Goal: Task Accomplishment & Management: Manage account settings

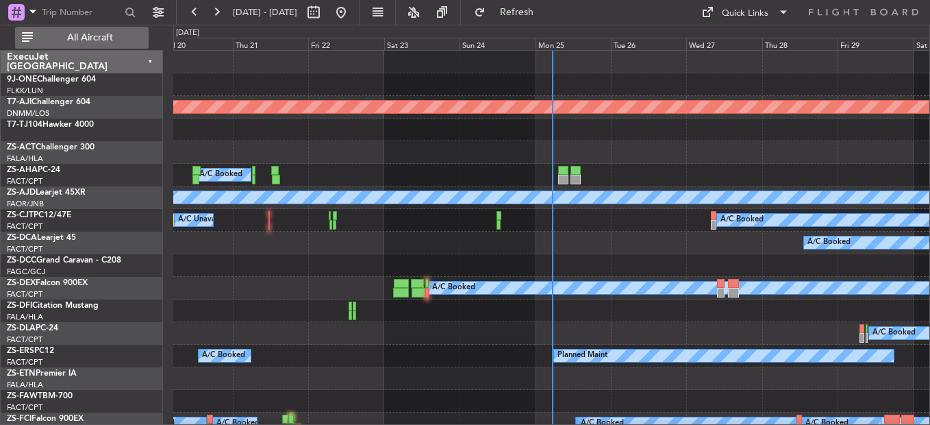
click at [127, 36] on span "All Aircraft" at bounding box center [90, 38] width 109 height 10
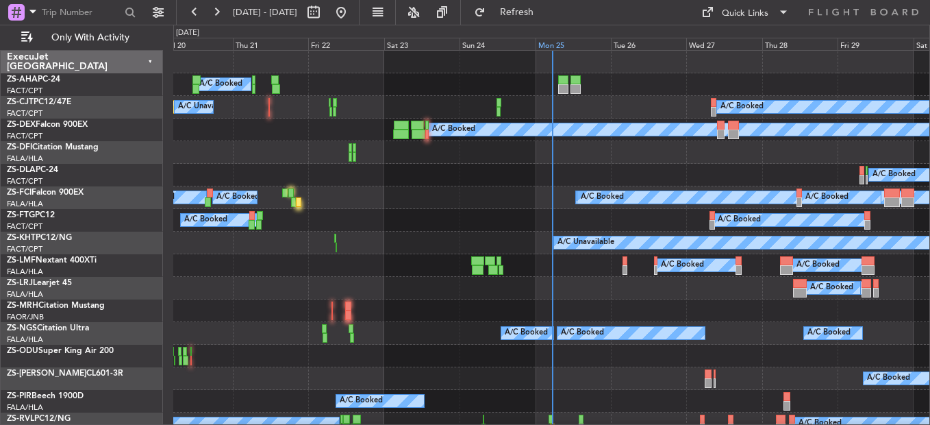
click at [536, 45] on div "Mon 25" at bounding box center [573, 44] width 75 height 12
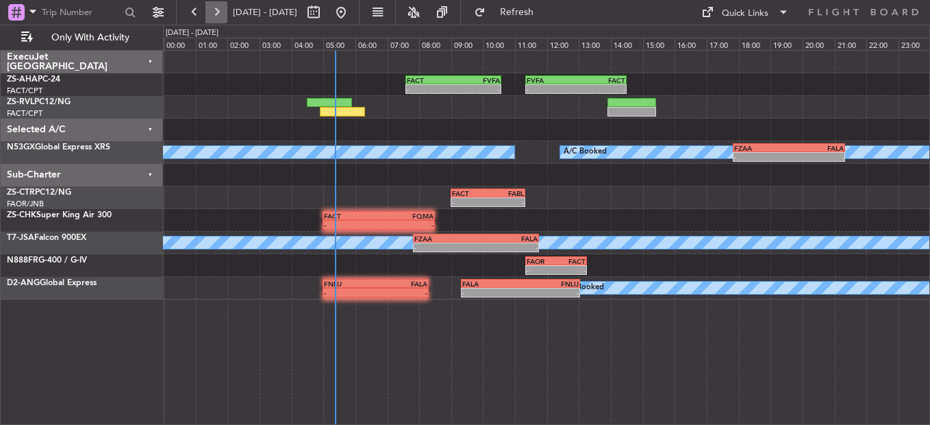
click at [223, 14] on button at bounding box center [216, 12] width 22 height 22
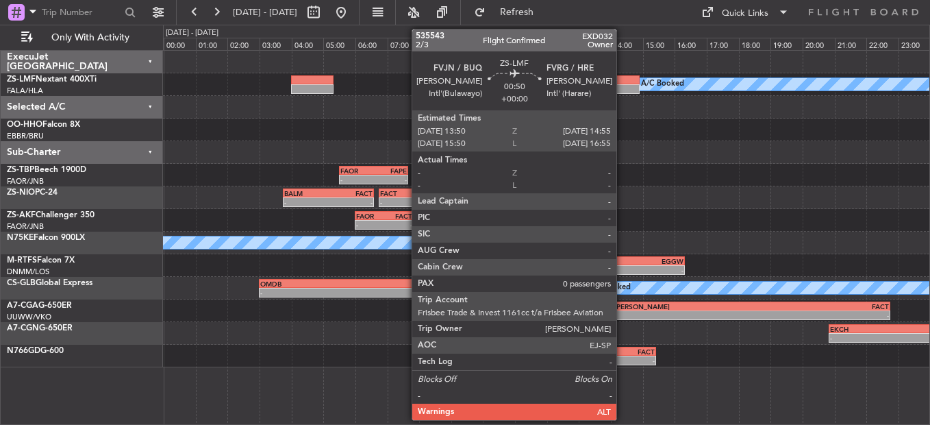
click at [623, 85] on div at bounding box center [622, 89] width 35 height 10
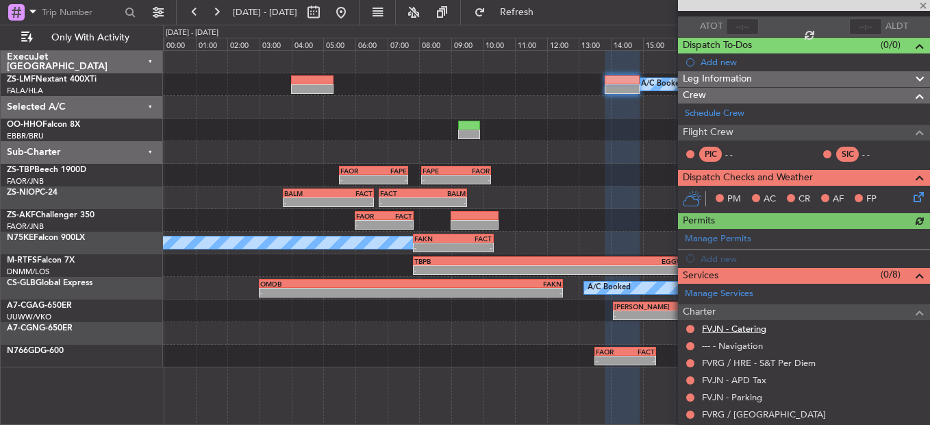
scroll to position [184, 0]
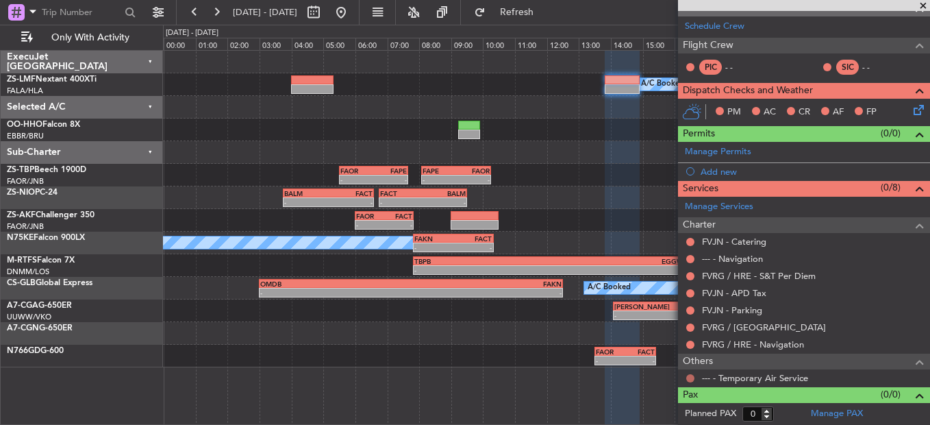
click at [690, 375] on button at bounding box center [690, 378] width 8 height 8
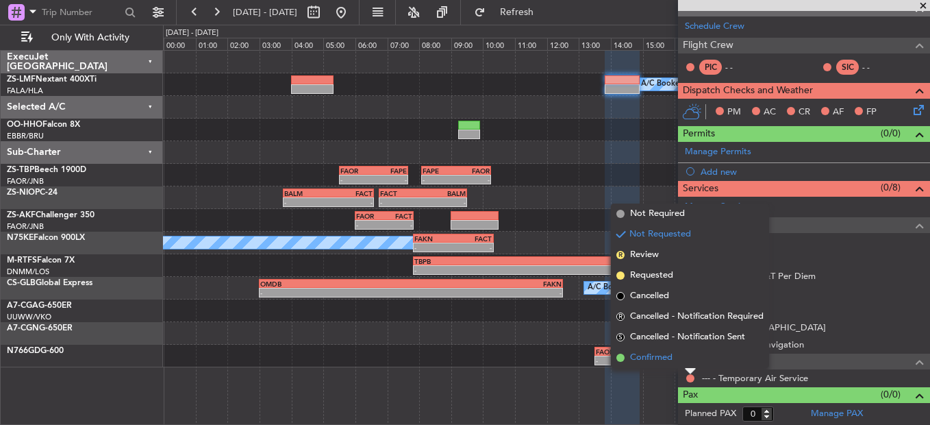
click at [677, 361] on li "Confirmed" at bounding box center [690, 357] width 158 height 21
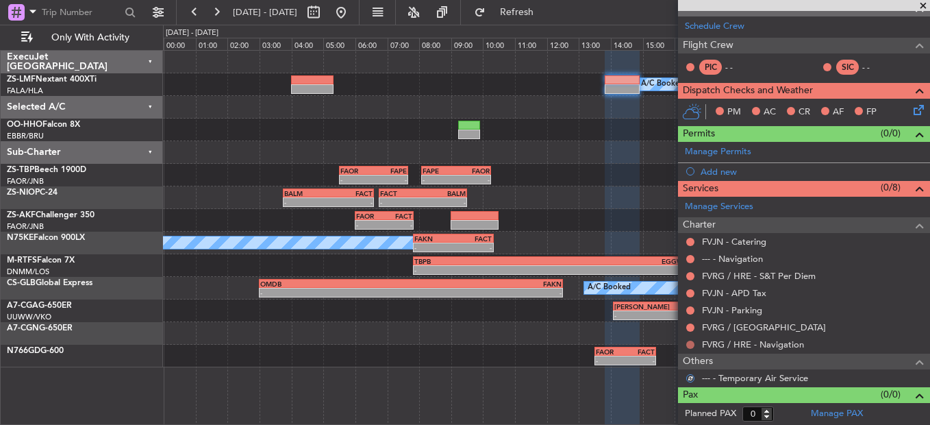
click at [691, 341] on div at bounding box center [690, 344] width 11 height 11
click at [688, 342] on button at bounding box center [690, 344] width 8 height 8
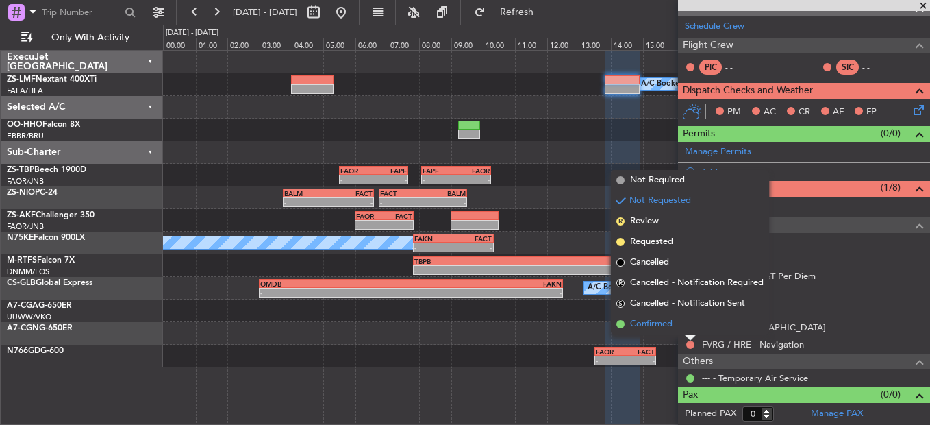
click at [681, 324] on li "Confirmed" at bounding box center [690, 324] width 158 height 21
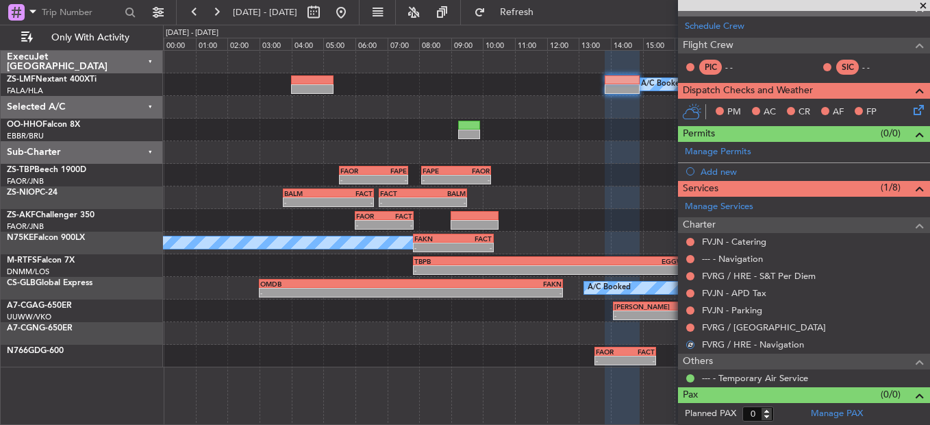
click at [690, 325] on div "FVRG / [GEOGRAPHIC_DATA]" at bounding box center [804, 326] width 252 height 17
click at [687, 328] on button at bounding box center [690, 327] width 8 height 8
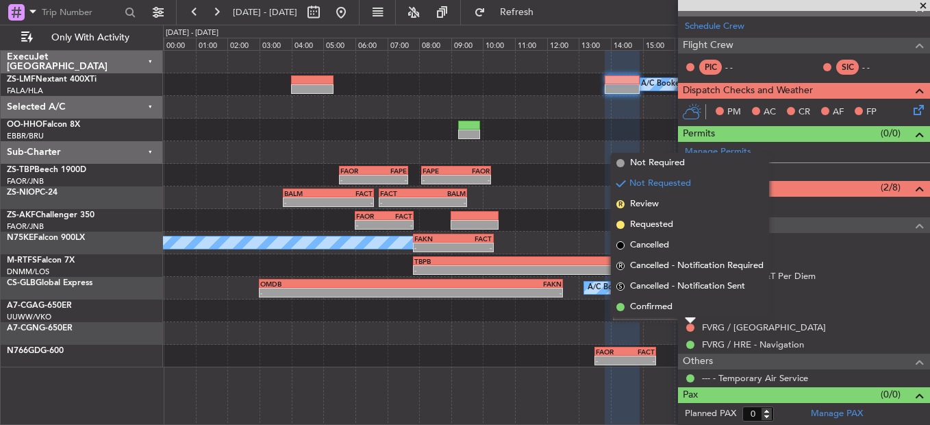
drag, startPoint x: 688, startPoint y: 302, endPoint x: 690, endPoint y: 309, distance: 7.0
click at [690, 308] on li "Confirmed" at bounding box center [690, 307] width 158 height 21
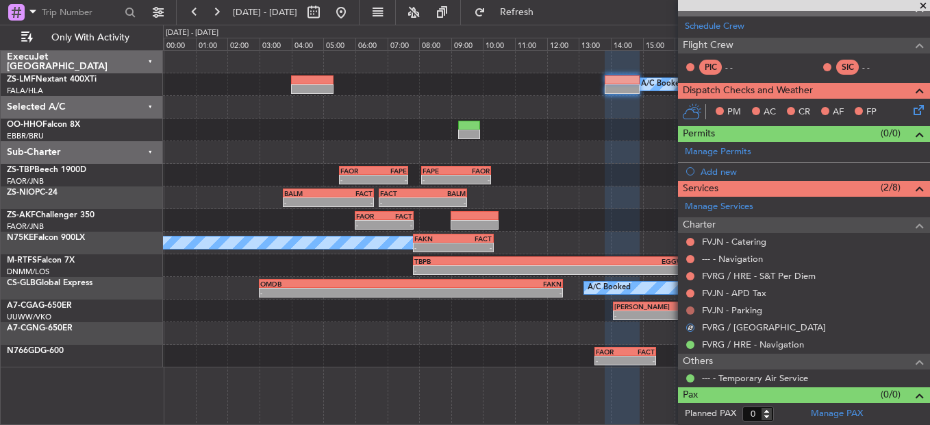
click at [690, 310] on button at bounding box center [690, 310] width 8 height 8
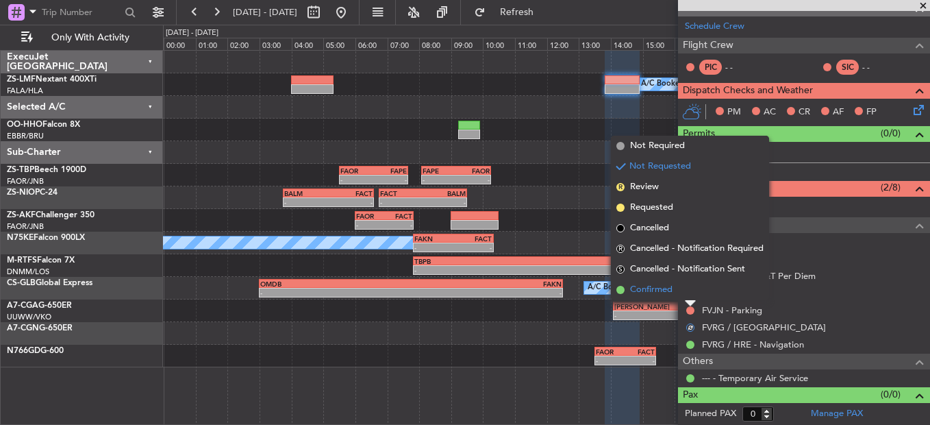
click at [688, 297] on li "Confirmed" at bounding box center [690, 289] width 158 height 21
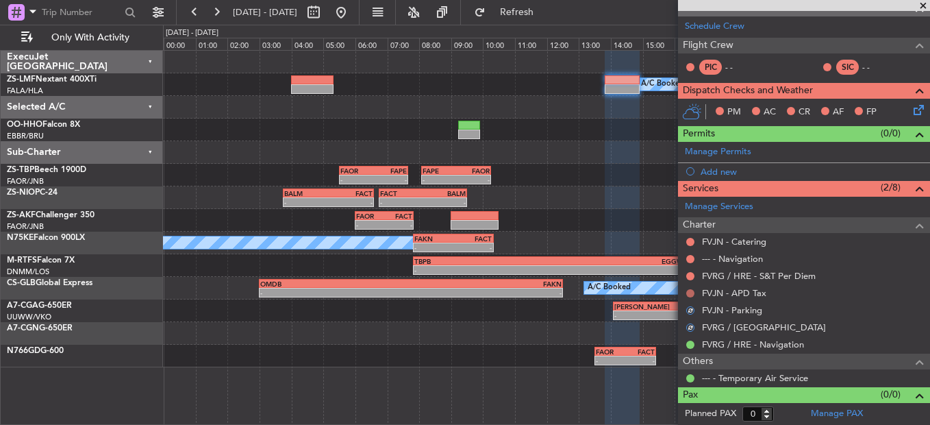
click at [688, 291] on button at bounding box center [690, 293] width 8 height 8
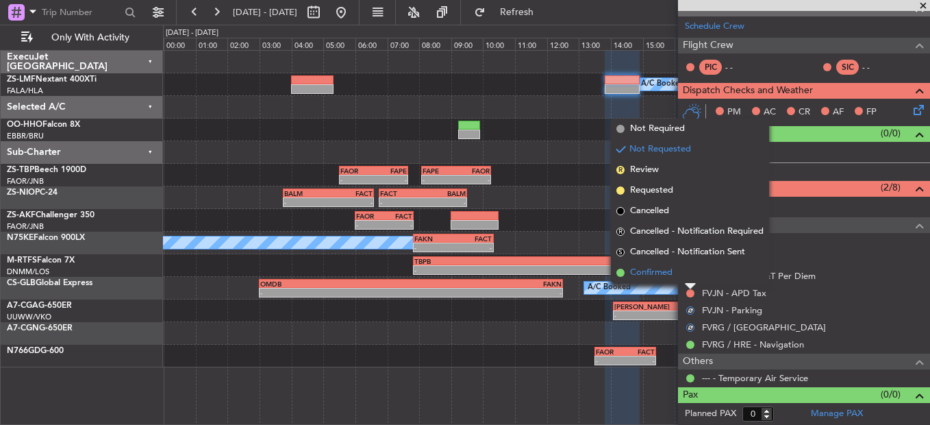
click at [698, 274] on li "Confirmed" at bounding box center [690, 272] width 158 height 21
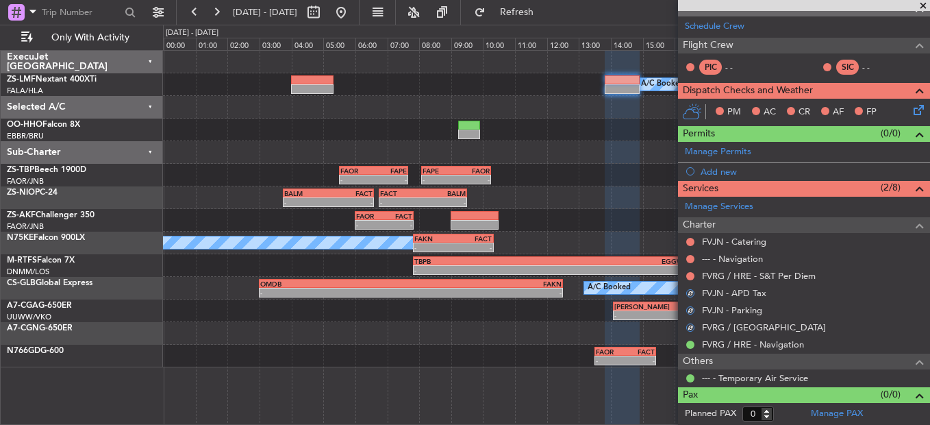
click at [688, 275] on button at bounding box center [690, 276] width 8 height 8
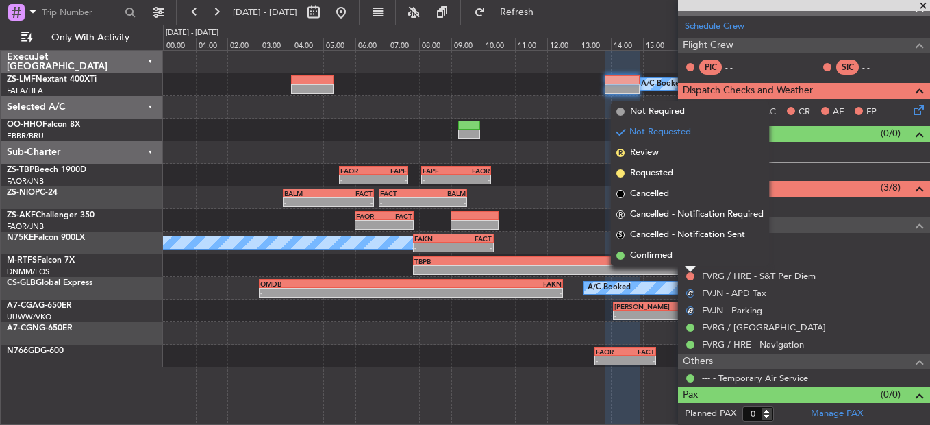
click at [690, 266] on div at bounding box center [690, 268] width 11 height 5
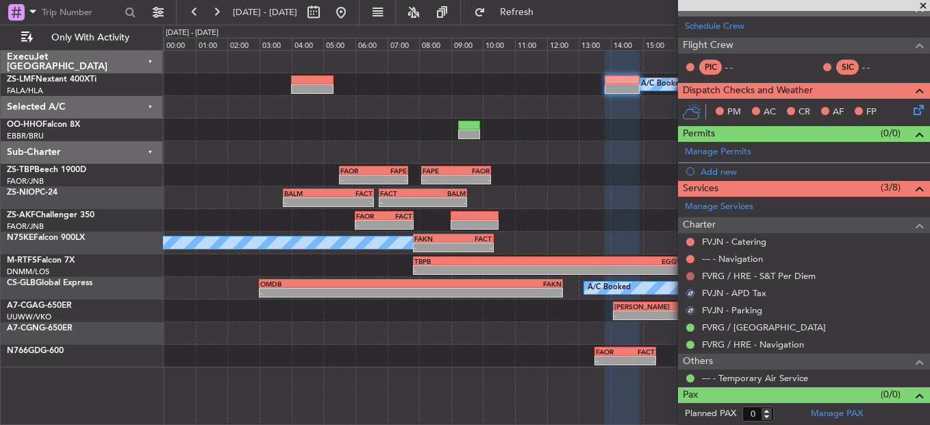
click at [690, 279] on body "[DATE] - [DATE] Refresh Quick Links Only With Activity A/C Booked - - FAOR 05:3…" at bounding box center [465, 212] width 930 height 425
click at [693, 276] on button at bounding box center [690, 276] width 8 height 8
click at [690, 271] on body "[DATE] - [DATE] Refresh Quick Links Only With Activity A/C Booked - - FAOR 05:3…" at bounding box center [465, 212] width 930 height 425
click at [688, 280] on mat-tooltip-component "Not Requested" at bounding box center [690, 297] width 77 height 36
click at [690, 267] on div "FVRG / HRE - S&T Per Diem" at bounding box center [804, 275] width 252 height 17
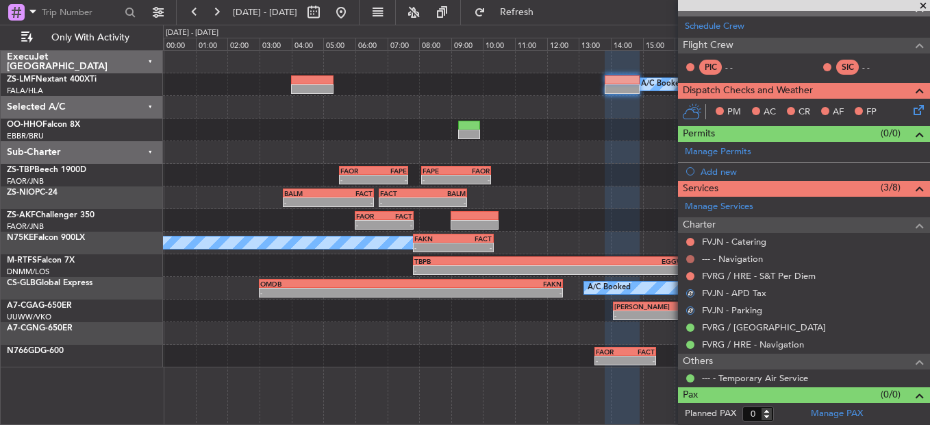
click at [690, 271] on div at bounding box center [690, 276] width 11 height 11
click at [689, 270] on mat-tooltip-component "Not Requested" at bounding box center [690, 280] width 77 height 36
click at [691, 272] on button at bounding box center [690, 276] width 8 height 8
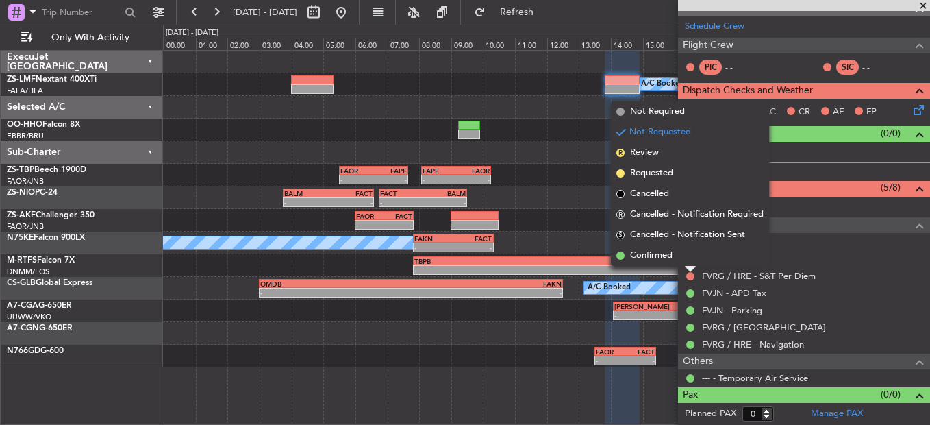
click at [682, 255] on li "Confirmed" at bounding box center [690, 255] width 158 height 21
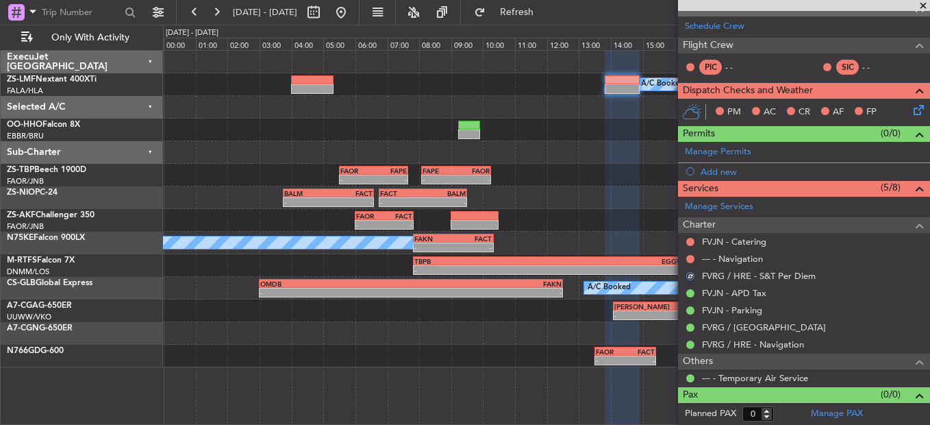
click at [692, 253] on div at bounding box center [690, 258] width 11 height 11
click at [687, 258] on button at bounding box center [690, 259] width 8 height 8
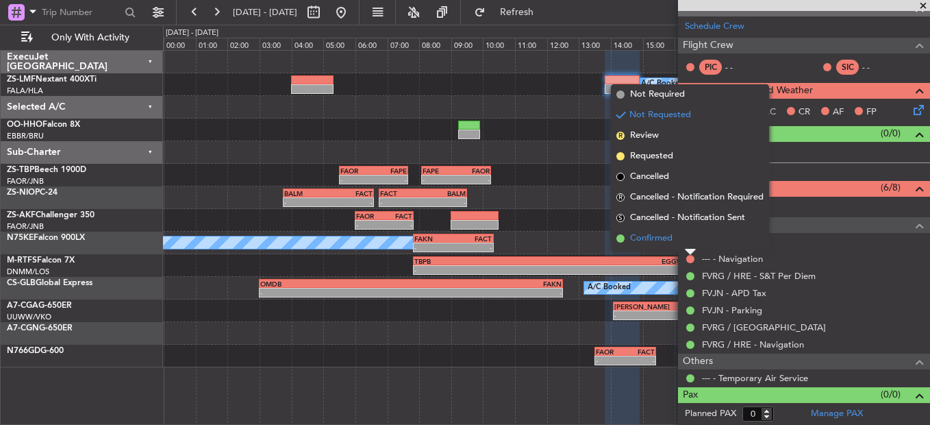
click at [680, 244] on li "Confirmed" at bounding box center [690, 238] width 158 height 21
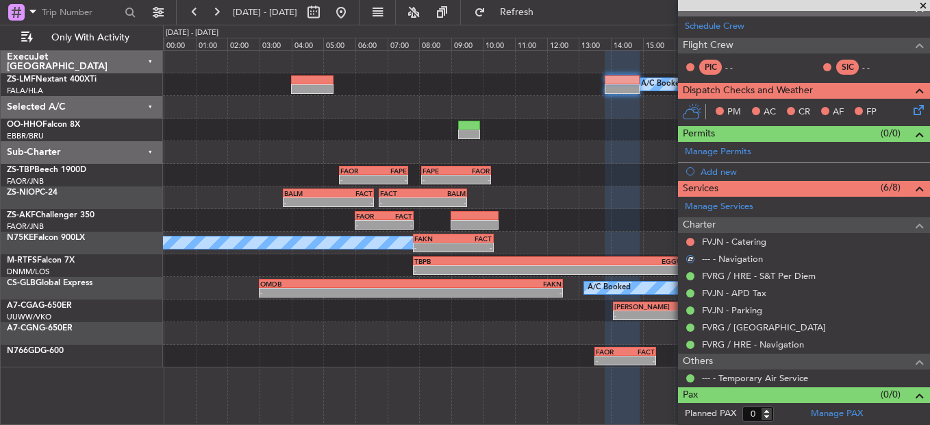
drag, startPoint x: 692, startPoint y: 238, endPoint x: 692, endPoint y: 248, distance: 9.6
click at [692, 248] on body "[DATE] - [DATE] Refresh Quick Links Only With Activity A/C Booked - - FAOR 05:3…" at bounding box center [465, 212] width 930 height 425
click at [689, 236] on div at bounding box center [690, 241] width 11 height 11
click at [687, 233] on div "FVJN - Catering" at bounding box center [804, 241] width 252 height 17
click at [687, 238] on button at bounding box center [690, 242] width 8 height 8
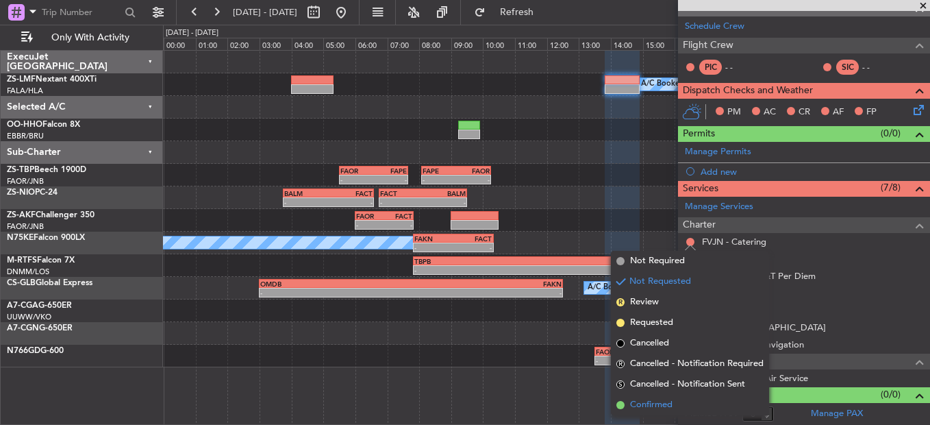
click at [649, 408] on span "Confirmed" at bounding box center [651, 405] width 42 height 14
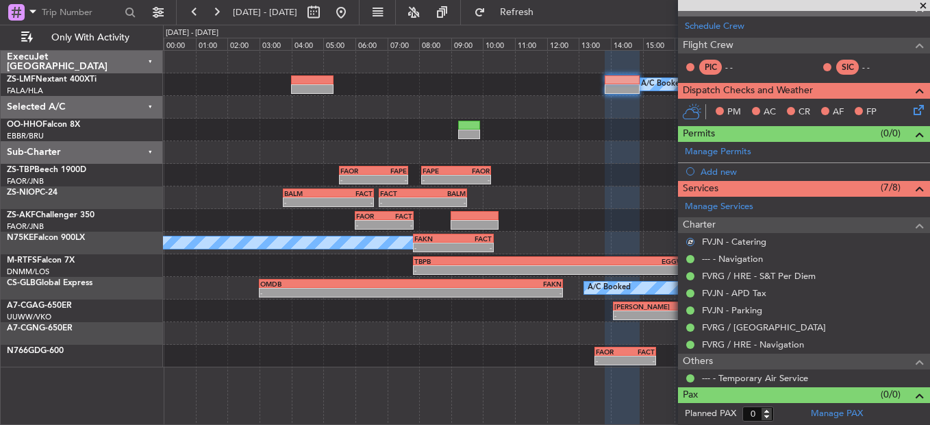
click at [911, 110] on icon at bounding box center [916, 107] width 11 height 11
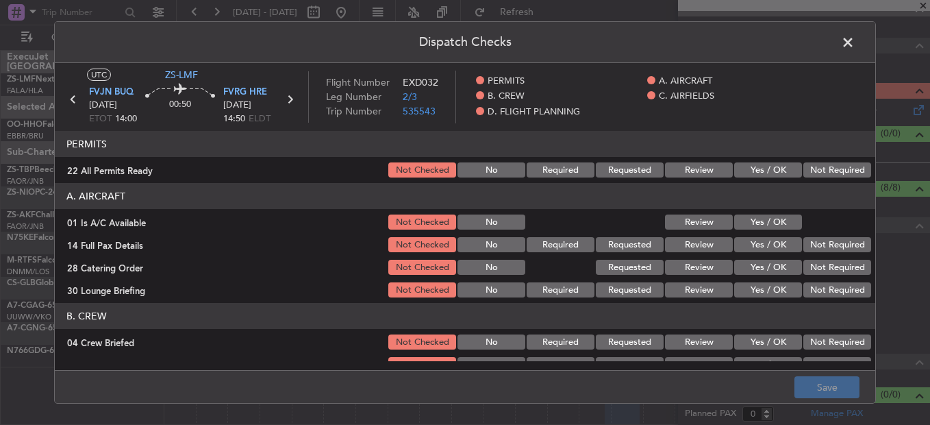
drag, startPoint x: 737, startPoint y: 167, endPoint x: 734, endPoint y: 152, distance: 15.5
click at [735, 156] on section "PERMITS 22 All Permits Ready Not Checked No Required Requested Review Yes / OK …" at bounding box center [465, 155] width 820 height 49
click at [736, 149] on header "PERMITS" at bounding box center [465, 144] width 820 height 26
click at [744, 163] on button "Yes / OK" at bounding box center [768, 169] width 68 height 15
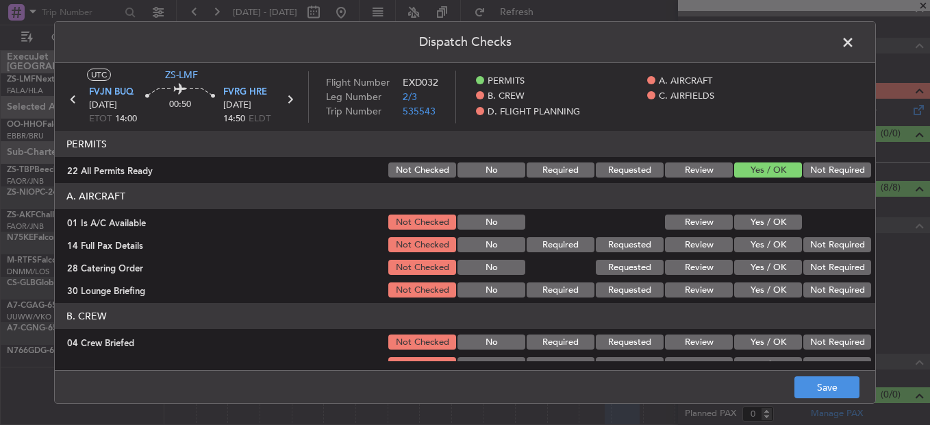
click at [747, 225] on button "Yes / OK" at bounding box center [768, 221] width 68 height 15
drag, startPoint x: 748, startPoint y: 238, endPoint x: 766, endPoint y: 254, distance: 24.3
click at [748, 243] on button "Yes / OK" at bounding box center [768, 244] width 68 height 15
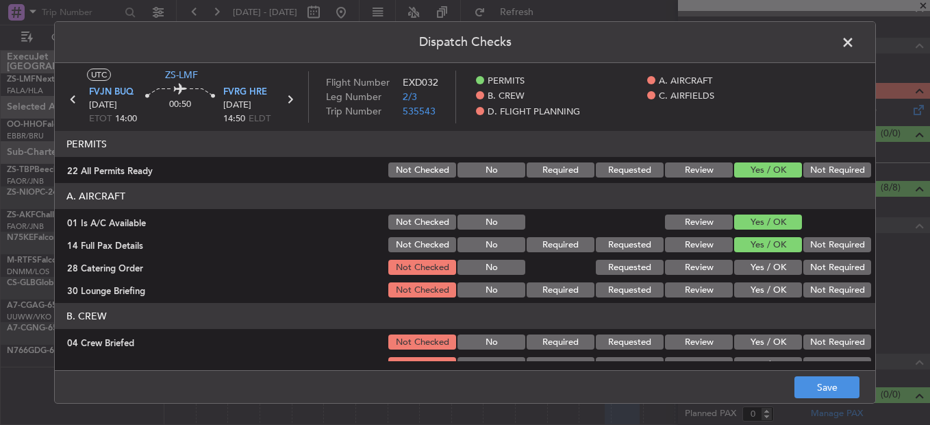
click at [711, 271] on button "Review" at bounding box center [699, 267] width 68 height 15
click at [747, 284] on button "Yes / OK" at bounding box center [768, 289] width 68 height 15
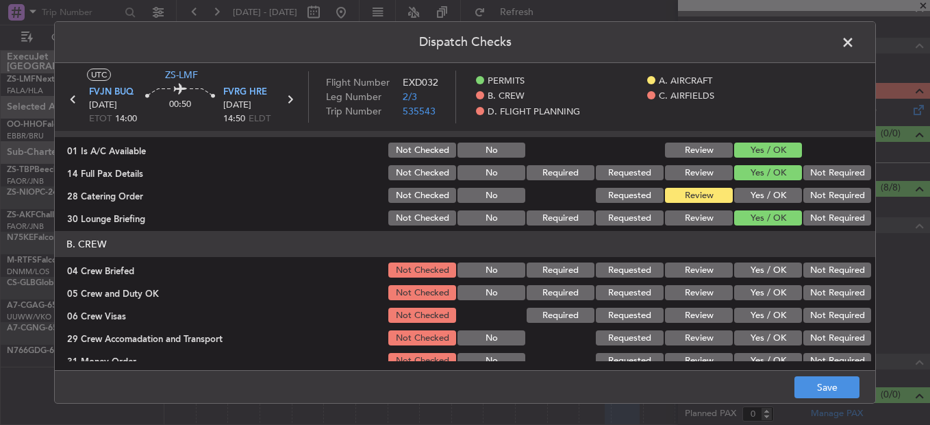
scroll to position [68, 0]
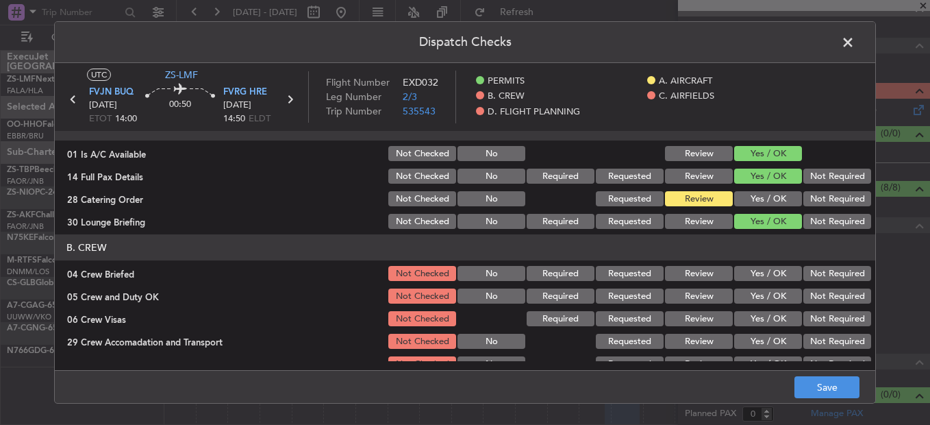
click at [692, 216] on button "Review" at bounding box center [699, 221] width 68 height 15
drag, startPoint x: 698, startPoint y: 273, endPoint x: 706, endPoint y: 285, distance: 14.8
click at [698, 276] on button "Review" at bounding box center [699, 273] width 68 height 15
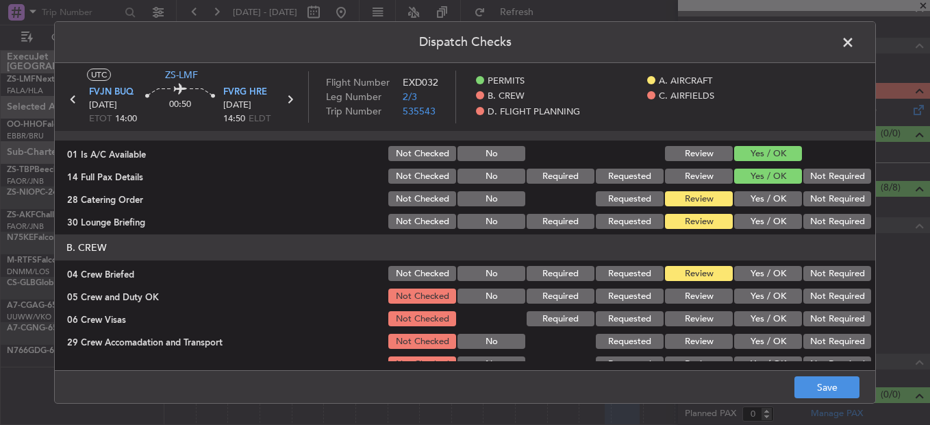
click at [734, 288] on button "Yes / OK" at bounding box center [768, 295] width 68 height 15
click at [744, 318] on button "Yes / OK" at bounding box center [768, 318] width 68 height 15
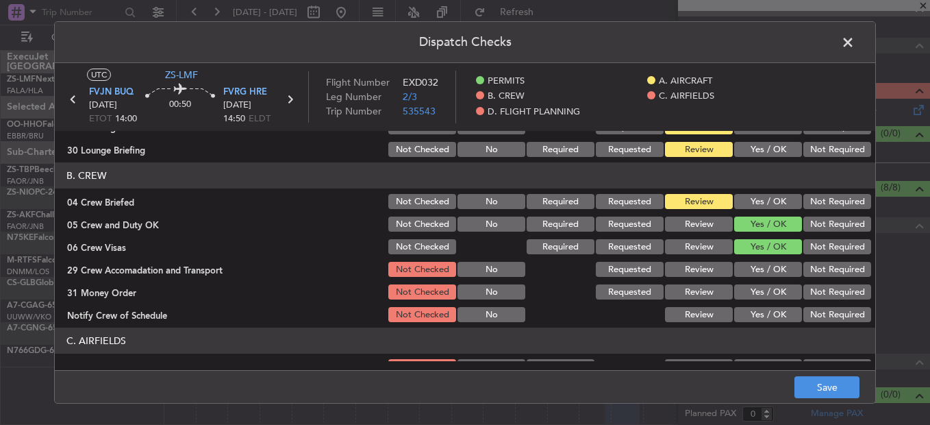
scroll to position [137, 0]
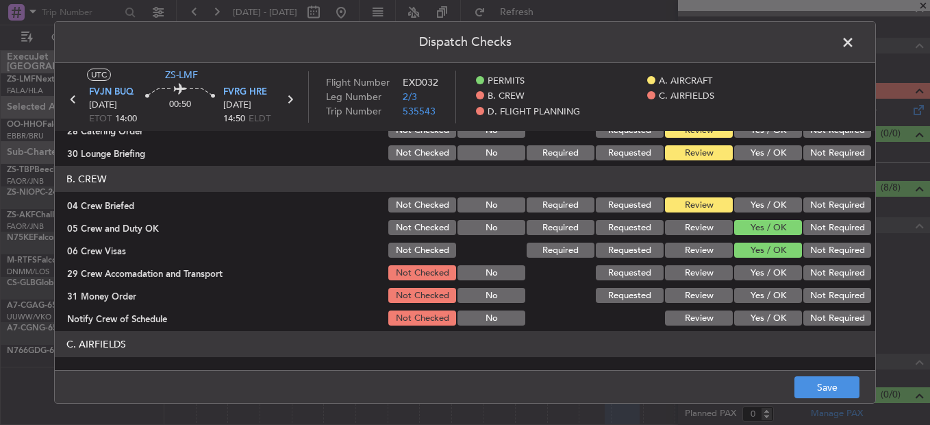
click at [698, 272] on button "Review" at bounding box center [699, 272] width 68 height 15
click at [805, 290] on button "Not Required" at bounding box center [837, 295] width 68 height 15
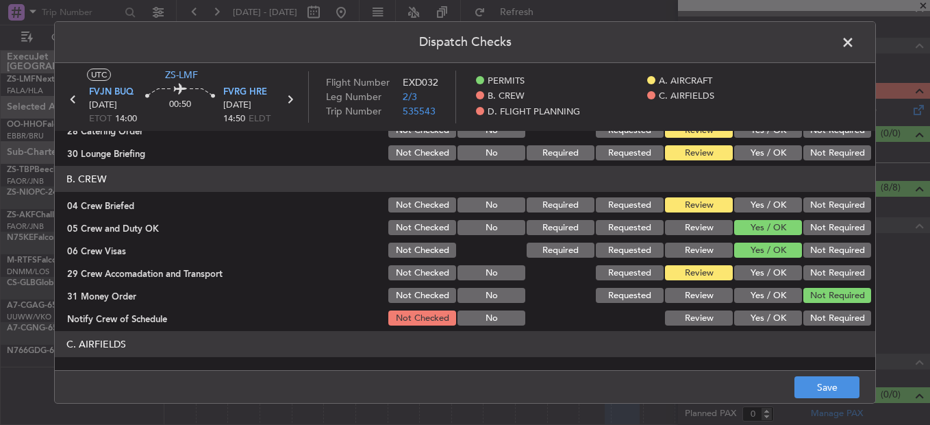
click at [760, 316] on button "Yes / OK" at bounding box center [768, 317] width 68 height 15
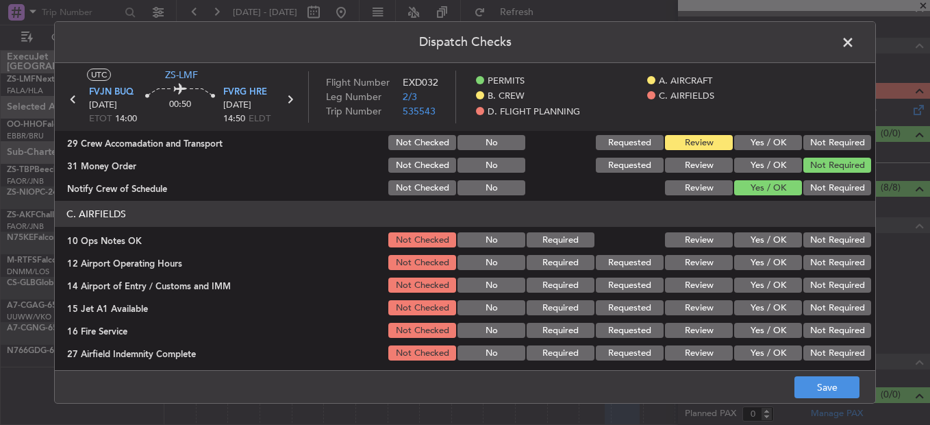
scroll to position [301, 0]
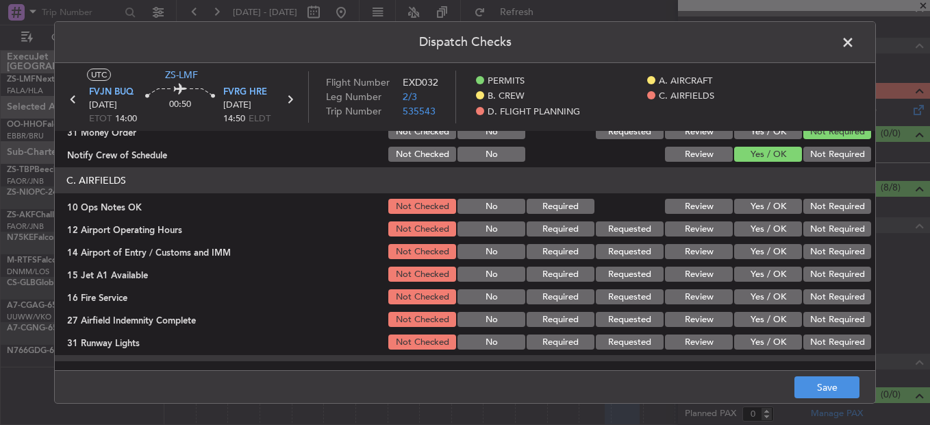
click at [753, 210] on button "Yes / OK" at bounding box center [768, 206] width 68 height 15
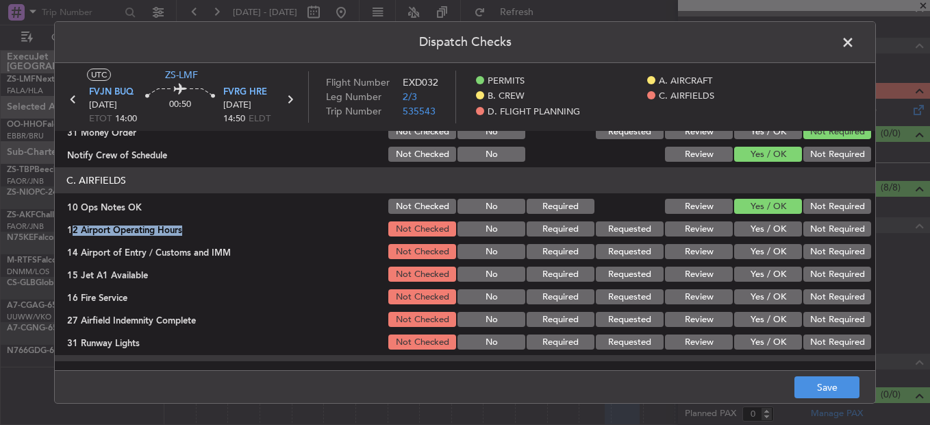
click at [753, 222] on section "C. AIRFIELDS 10 Ops Notes OK Not Checked No Required Review Yes / OK Not Requir…" at bounding box center [465, 259] width 820 height 184
click at [753, 232] on button "Yes / OK" at bounding box center [768, 228] width 68 height 15
click at [765, 250] on button "Yes / OK" at bounding box center [768, 251] width 68 height 15
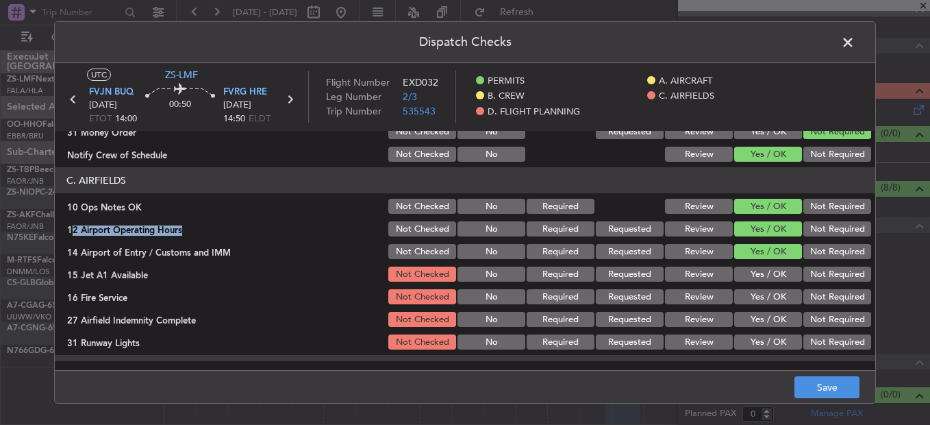
click at [766, 267] on button "Yes / OK" at bounding box center [768, 273] width 68 height 15
drag, startPoint x: 777, startPoint y: 301, endPoint x: 775, endPoint y: 292, distance: 8.5
click at [776, 302] on section "C. AIRFIELDS 10 Ops Notes OK Not Checked No Required Review Yes / OK Not Requir…" at bounding box center [465, 259] width 820 height 184
click at [775, 305] on div "Yes / OK" at bounding box center [766, 296] width 69 height 19
click at [754, 302] on section "C. AIRFIELDS 10 Ops Notes OK Not Checked No Required Review Yes / OK Not Requir…" at bounding box center [465, 259] width 820 height 184
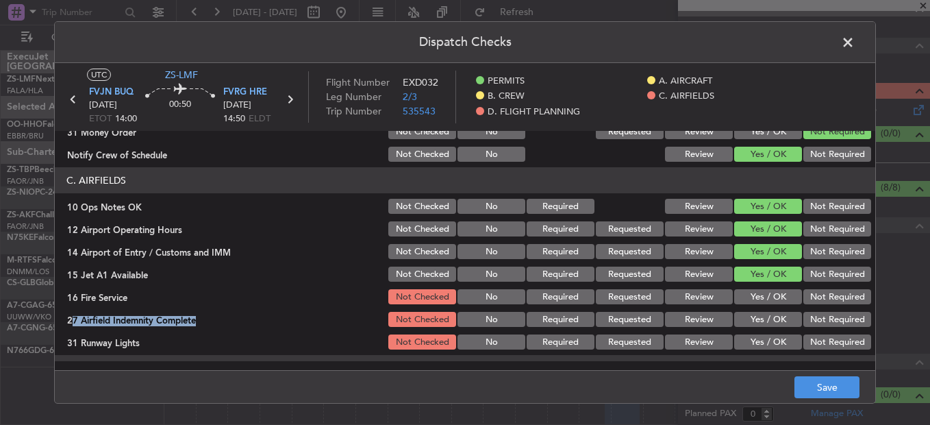
click at [751, 295] on button "Yes / OK" at bounding box center [768, 296] width 68 height 15
click at [805, 316] on button "Not Required" at bounding box center [837, 319] width 68 height 15
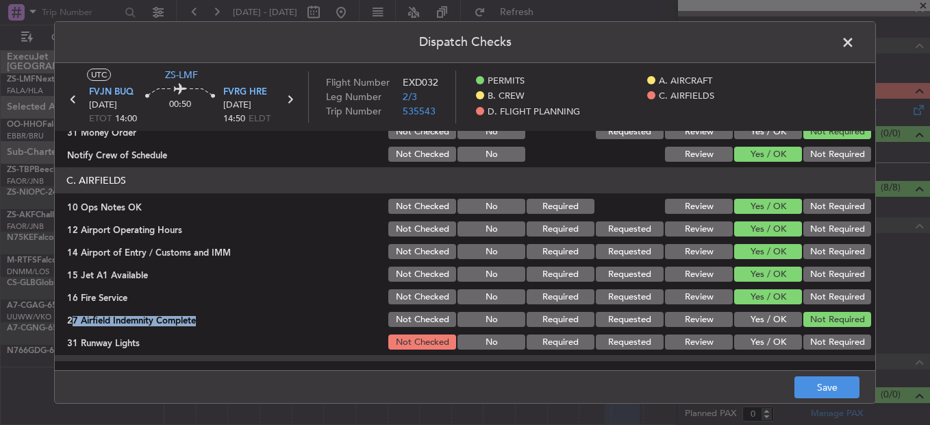
click at [755, 348] on button "Yes / OK" at bounding box center [768, 341] width 68 height 15
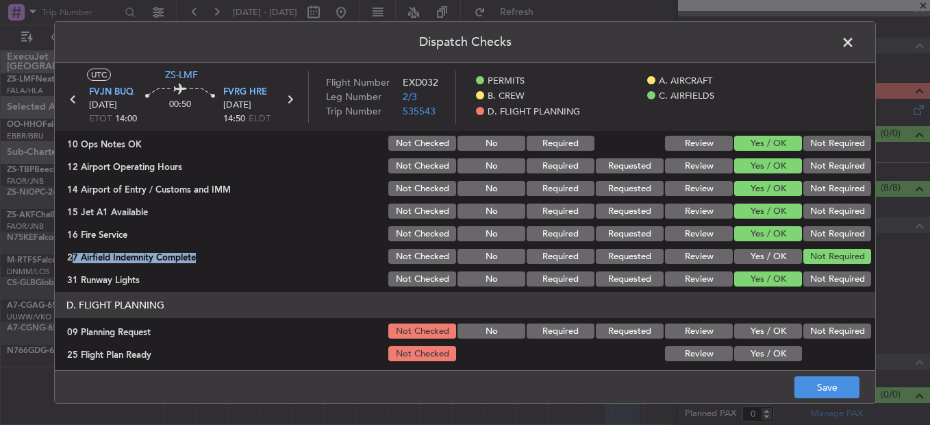
scroll to position [369, 0]
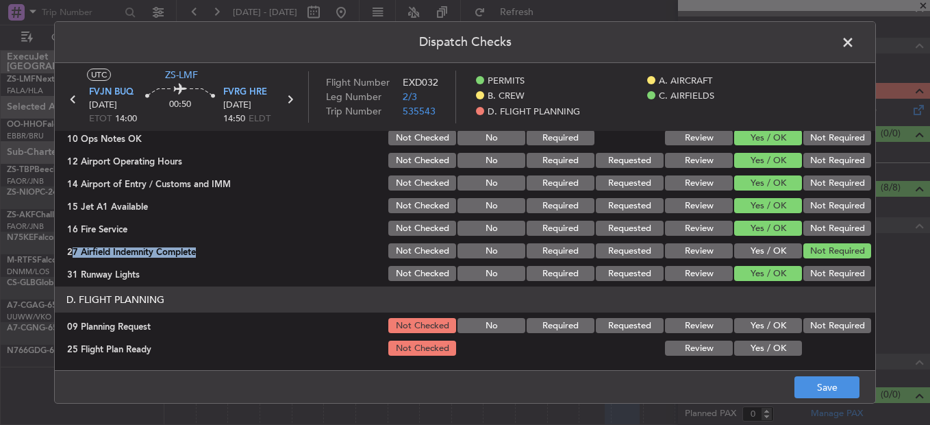
click at [805, 340] on section "D. FLIGHT PLANNING 09 Planning Request Not Checked No Required Requested Review…" at bounding box center [465, 321] width 820 height 71
click at [803, 323] on button "Not Required" at bounding box center [837, 325] width 68 height 15
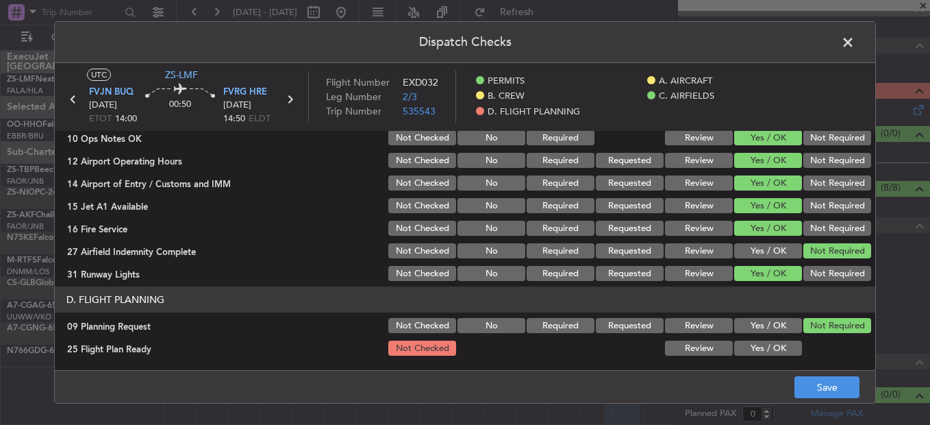
click at [775, 342] on div "Yes / OK" at bounding box center [766, 347] width 69 height 19
click at [775, 353] on button "Yes / OK" at bounding box center [768, 347] width 68 height 15
click at [800, 380] on button "Save" at bounding box center [826, 387] width 65 height 22
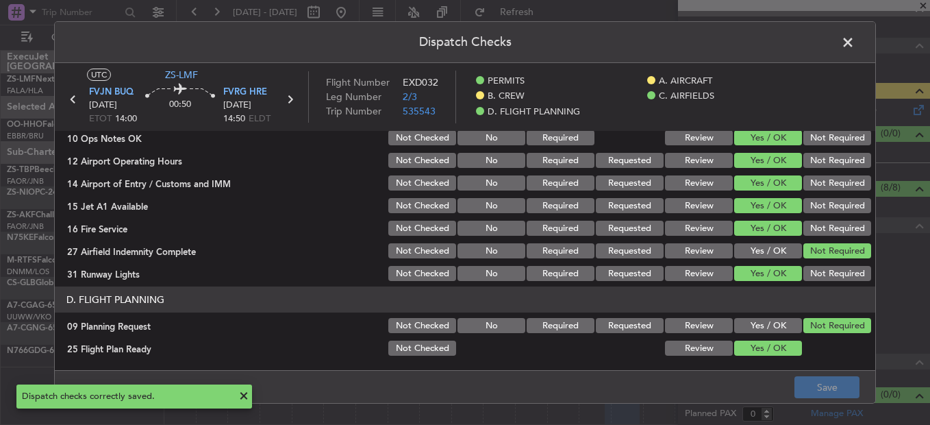
click at [855, 47] on span at bounding box center [855, 45] width 0 height 27
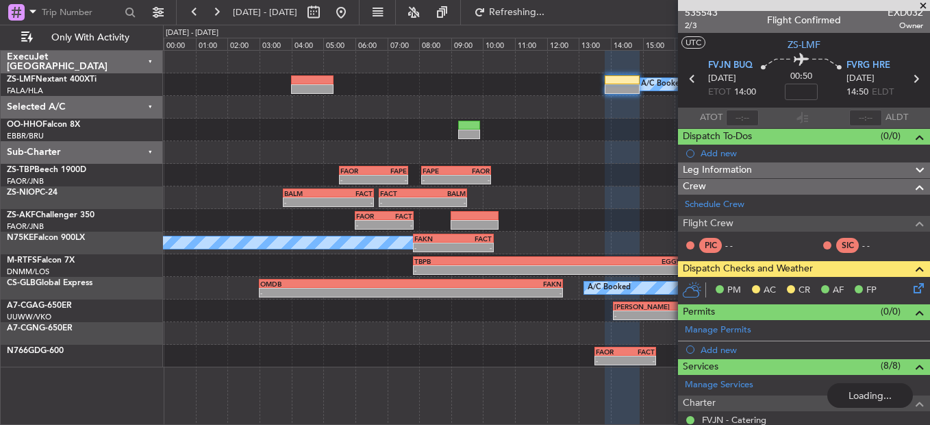
scroll to position [0, 0]
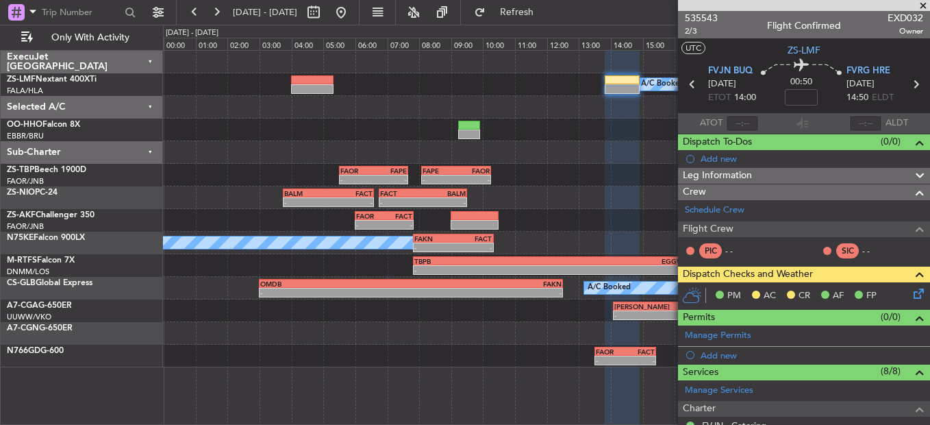
click at [911, 290] on icon at bounding box center [916, 291] width 11 height 11
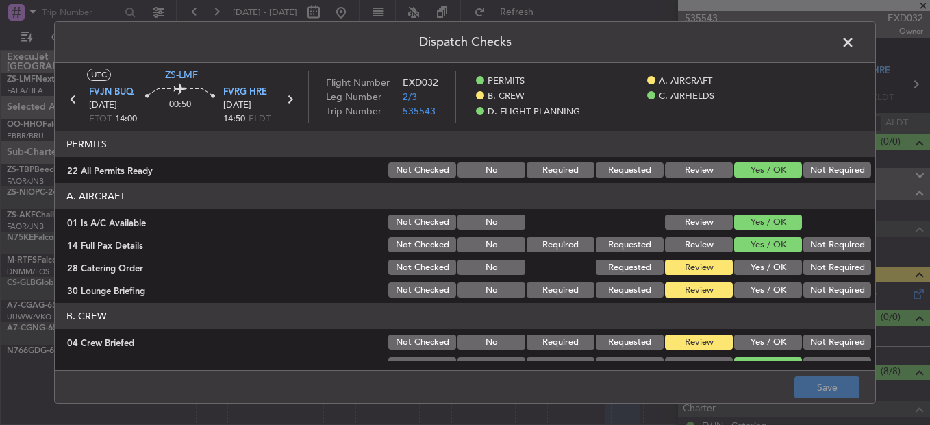
click at [823, 176] on button "Not Required" at bounding box center [837, 169] width 68 height 15
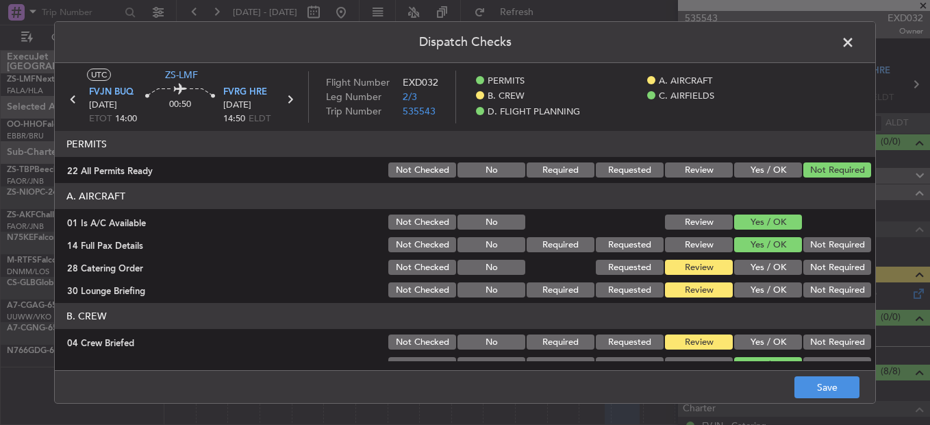
drag, startPoint x: 836, startPoint y: 247, endPoint x: 837, endPoint y: 255, distance: 9.0
click at [836, 249] on button "Not Required" at bounding box center [837, 244] width 68 height 15
click at [841, 272] on button "Not Required" at bounding box center [837, 267] width 68 height 15
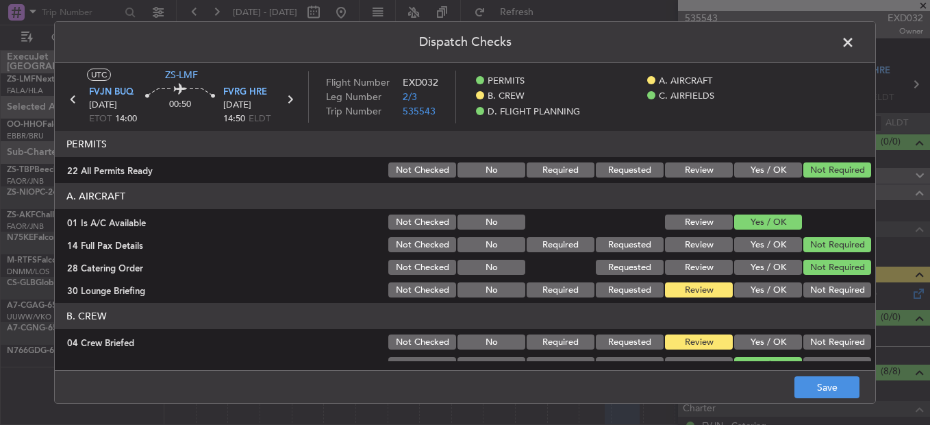
click at [837, 290] on button "Not Required" at bounding box center [837, 289] width 68 height 15
click at [834, 345] on button "Not Required" at bounding box center [837, 341] width 68 height 15
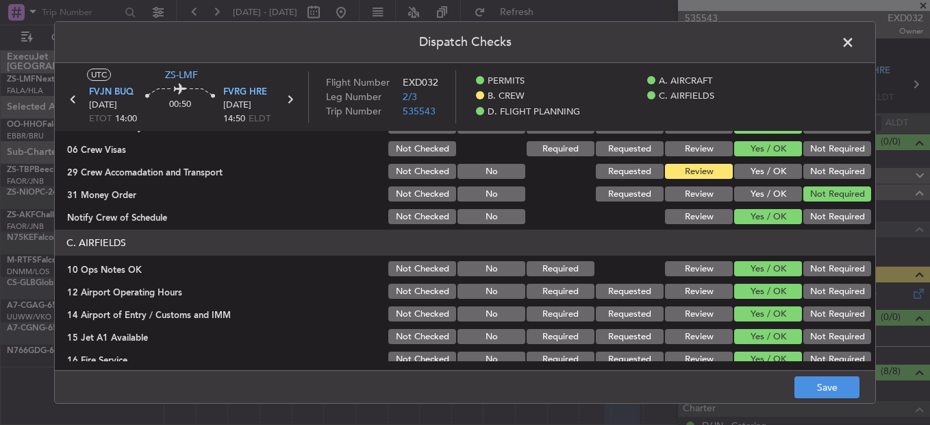
scroll to position [137, 0]
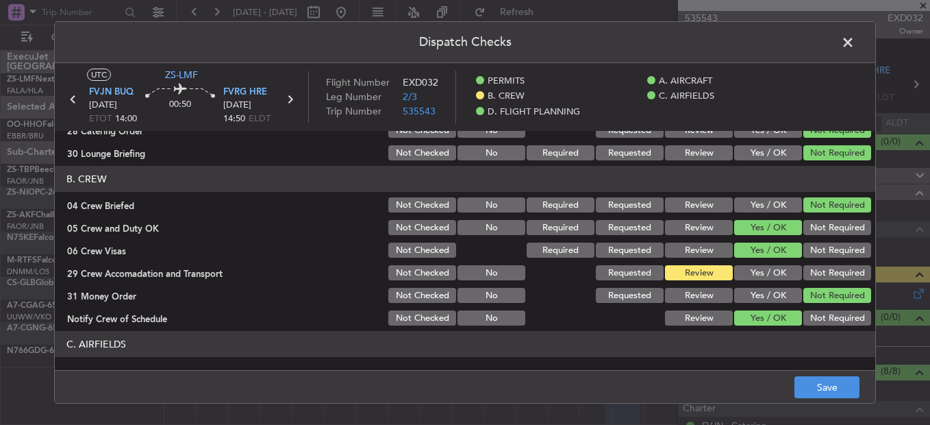
click at [822, 228] on button "Not Required" at bounding box center [837, 227] width 68 height 15
click at [821, 240] on section "B. CREW 04 Crew Briefed Not Checked No Required Requested Review Yes / OK Not R…" at bounding box center [465, 247] width 820 height 162
drag, startPoint x: 825, startPoint y: 249, endPoint x: 825, endPoint y: 256, distance: 7.5
click at [825, 249] on button "Not Required" at bounding box center [837, 249] width 68 height 15
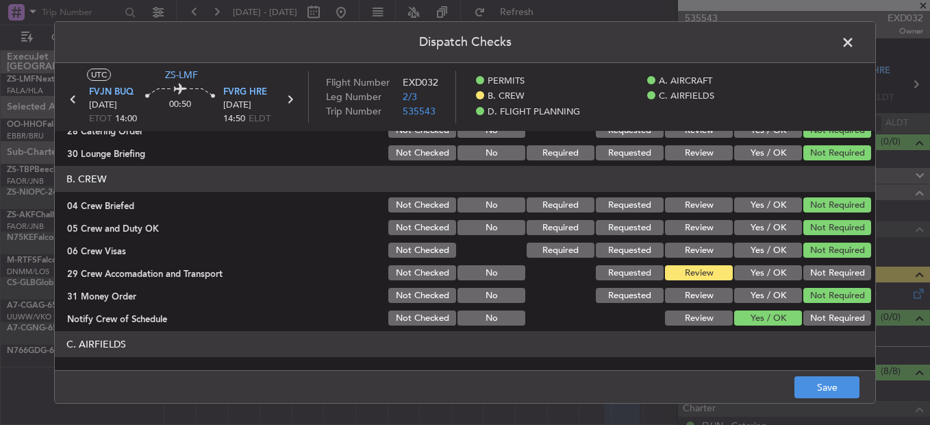
drag, startPoint x: 826, startPoint y: 264, endPoint x: 831, endPoint y: 271, distance: 8.4
click at [827, 269] on section "B. CREW 04 Crew Briefed Not Checked No Required Requested Review Yes / OK Not R…" at bounding box center [465, 247] width 820 height 162
drag, startPoint x: 831, startPoint y: 271, endPoint x: 830, endPoint y: 287, distance: 16.5
click at [831, 273] on button "Not Required" at bounding box center [837, 272] width 68 height 15
drag, startPoint x: 844, startPoint y: 318, endPoint x: 841, endPoint y: 302, distance: 16.0
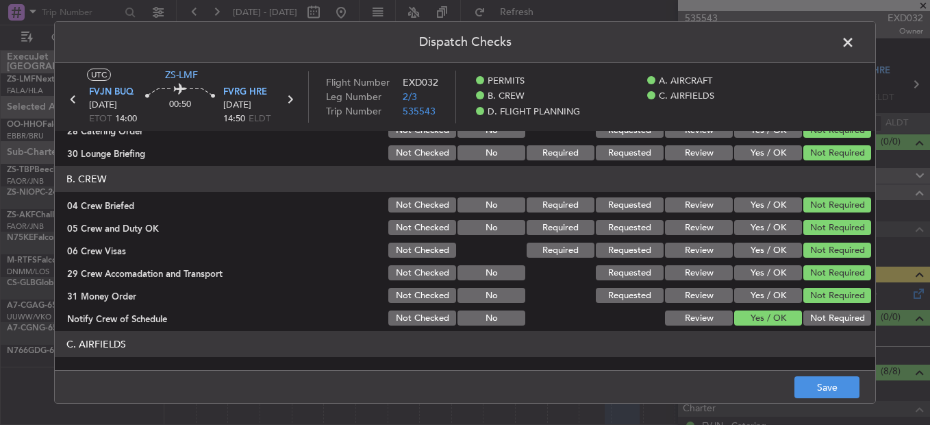
click at [843, 326] on div "Not Required" at bounding box center [835, 317] width 69 height 19
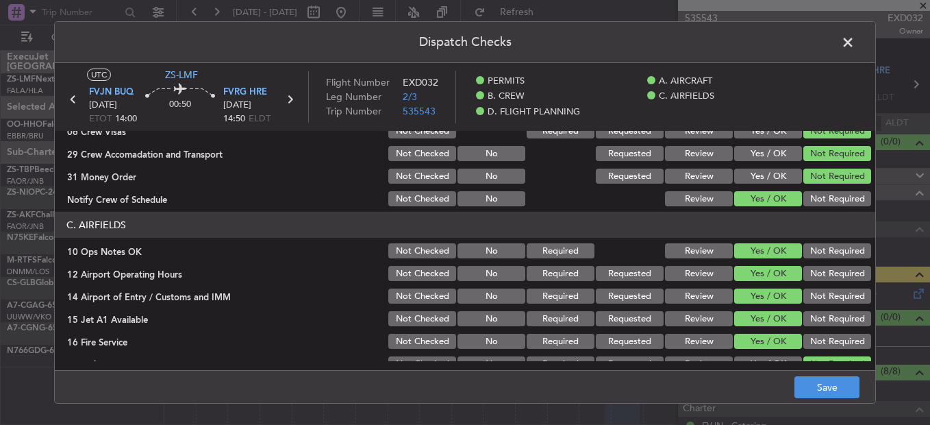
scroll to position [205, 0]
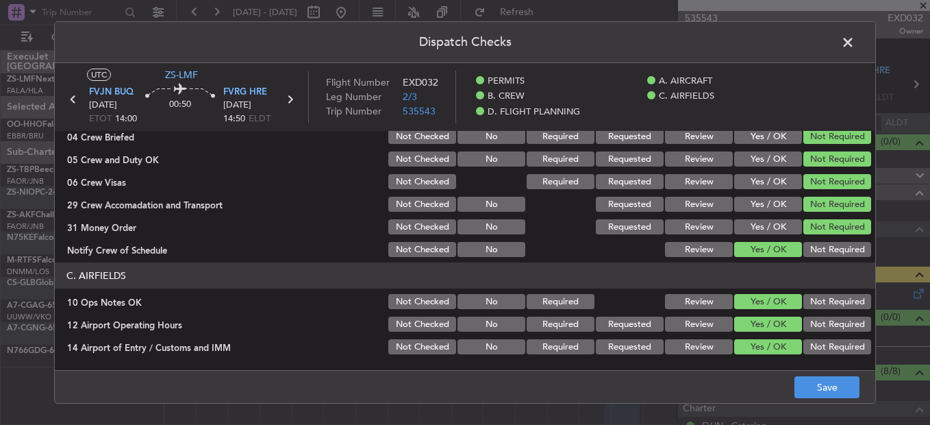
click at [832, 248] on button "Not Required" at bounding box center [837, 249] width 68 height 15
click at [836, 307] on button "Not Required" at bounding box center [837, 301] width 68 height 15
click at [838, 318] on button "Not Required" at bounding box center [837, 323] width 68 height 15
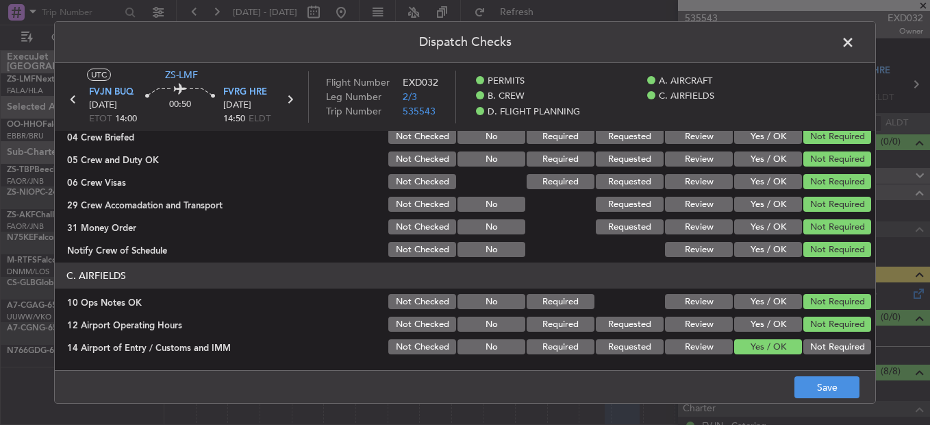
drag, startPoint x: 838, startPoint y: 329, endPoint x: 838, endPoint y: 358, distance: 29.5
click at [838, 331] on button "Not Required" at bounding box center [837, 323] width 68 height 15
click at [838, 360] on section "C. AIRFIELDS 10 Ops Notes OK Not Checked No Required Review Yes / OK Not Requir…" at bounding box center [465, 354] width 820 height 184
click at [835, 351] on button "Not Required" at bounding box center [837, 346] width 68 height 15
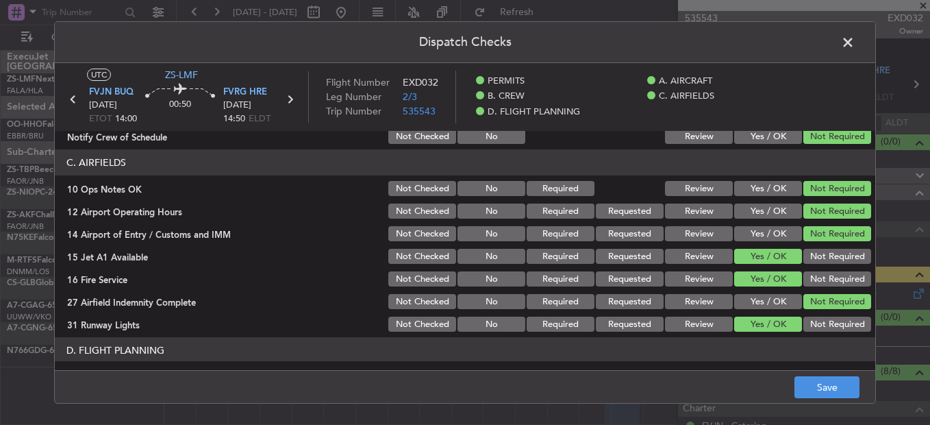
scroll to position [369, 0]
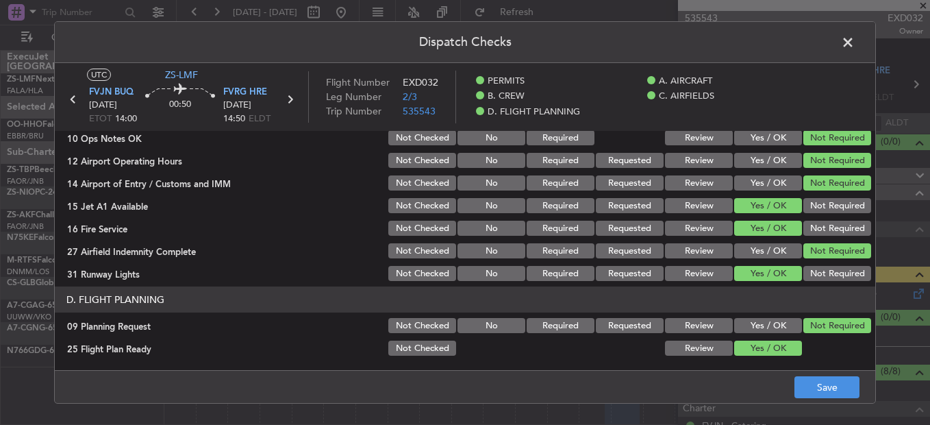
click at [826, 214] on div "Not Required" at bounding box center [835, 205] width 69 height 19
click at [827, 238] on section "C. AIRFIELDS 10 Ops Notes OK Not Checked No Required Review Yes / OK Not Requir…" at bounding box center [465, 191] width 820 height 184
drag, startPoint x: 827, startPoint y: 238, endPoint x: 823, endPoint y: 210, distance: 28.4
click at [825, 214] on div "Not Required" at bounding box center [835, 205] width 69 height 19
drag, startPoint x: 823, startPoint y: 208, endPoint x: 829, endPoint y: 234, distance: 26.6
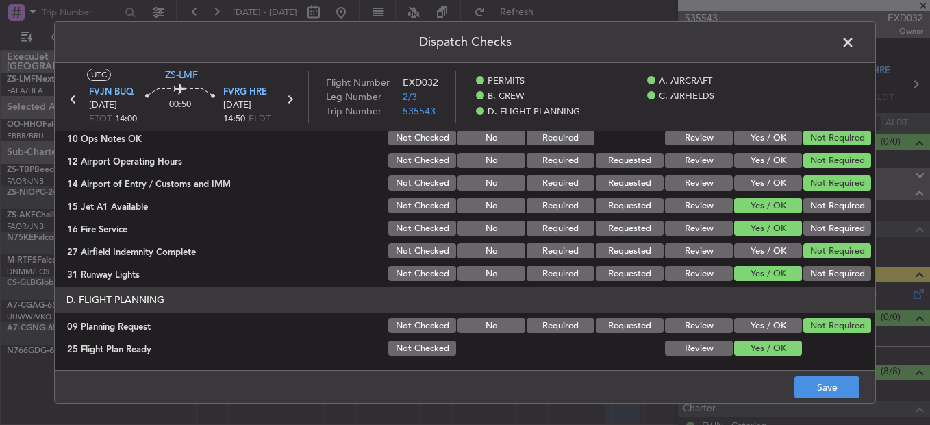
click at [824, 209] on button "Not Required" at bounding box center [837, 205] width 68 height 15
click at [825, 225] on button "Not Required" at bounding box center [837, 228] width 68 height 15
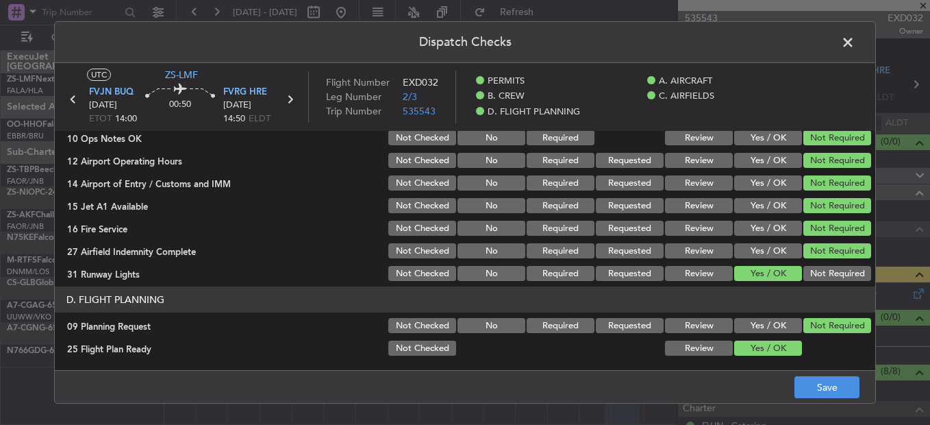
drag, startPoint x: 852, startPoint y: 279, endPoint x: 842, endPoint y: 277, distance: 10.6
click at [851, 279] on button "Not Required" at bounding box center [837, 273] width 68 height 15
click at [829, 405] on div "Dispatch Checks UTC ZS-LMF FVJN BUQ [DATE] ETOT 14:00 00:50 FVRG HRE [DATE] 14:…" at bounding box center [465, 212] width 930 height 425
click at [831, 397] on button "Save" at bounding box center [826, 387] width 65 height 22
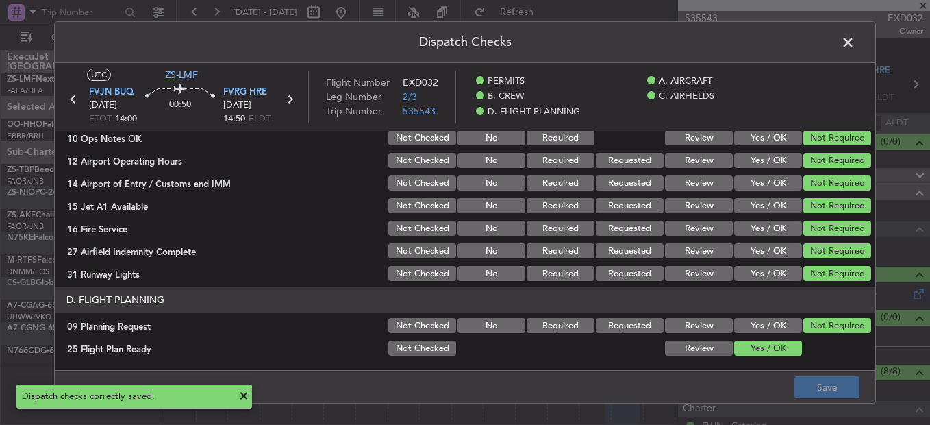
click at [855, 44] on span at bounding box center [855, 45] width 0 height 27
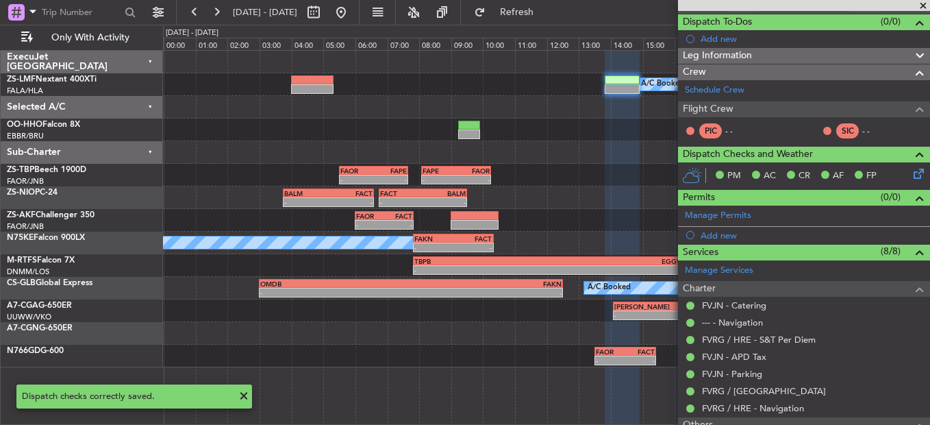
scroll to position [115, 0]
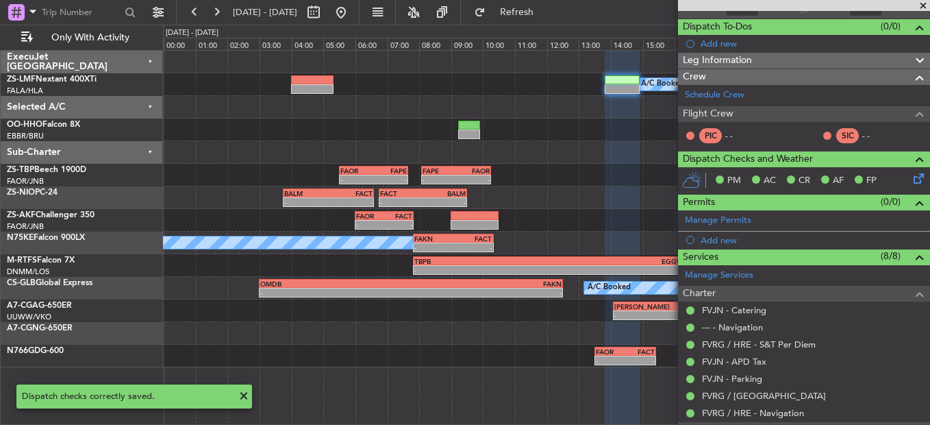
click at [914, 181] on icon at bounding box center [916, 176] width 11 height 11
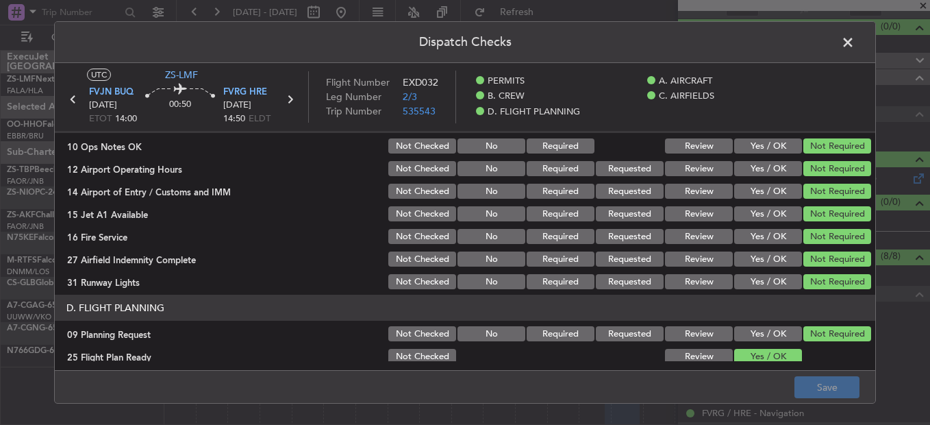
scroll to position [369, 0]
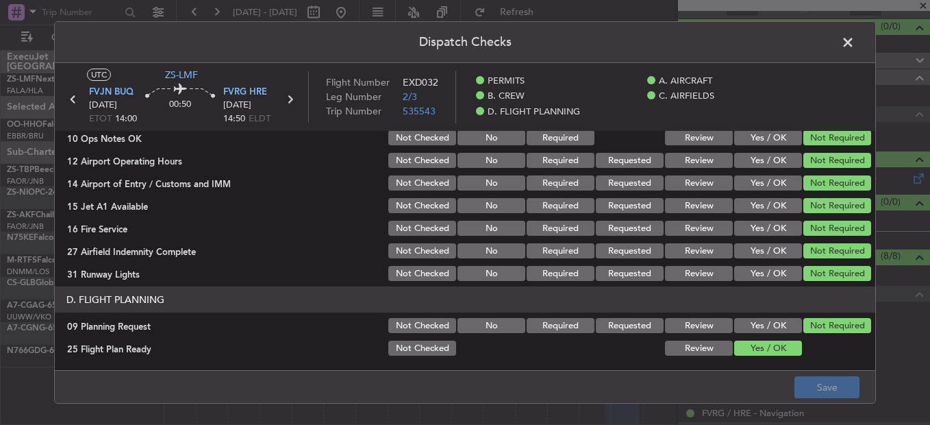
click at [677, 353] on button "Review" at bounding box center [699, 347] width 68 height 15
click at [824, 384] on button "Save" at bounding box center [826, 387] width 65 height 22
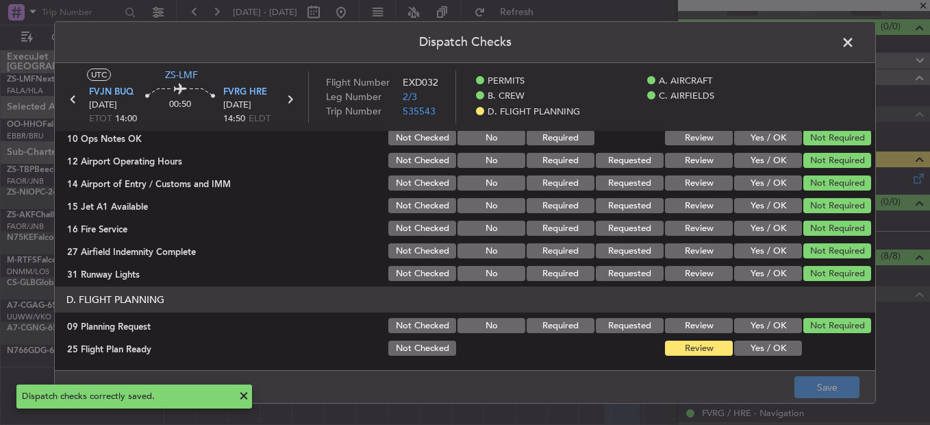
click at [832, 40] on header "Dispatch Checks" at bounding box center [465, 42] width 820 height 41
drag, startPoint x: 848, startPoint y: 47, endPoint x: 838, endPoint y: 49, distance: 10.5
click at [855, 46] on span at bounding box center [855, 45] width 0 height 27
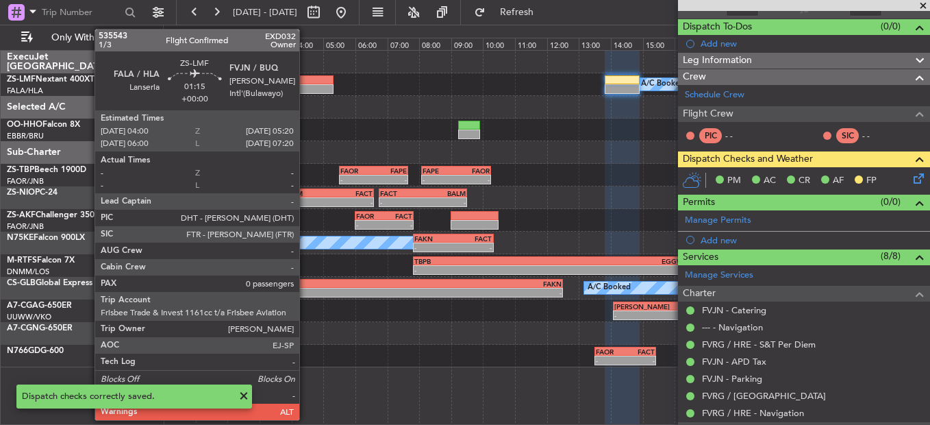
click at [305, 90] on div at bounding box center [312, 89] width 43 height 10
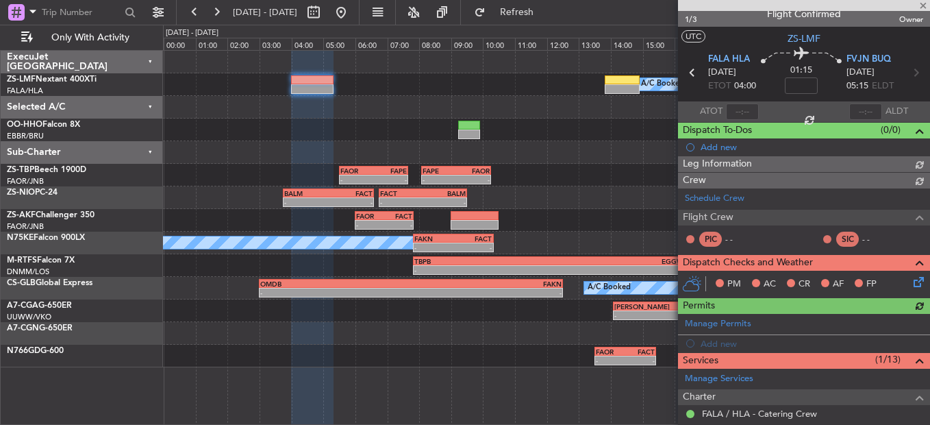
scroll to position [115, 0]
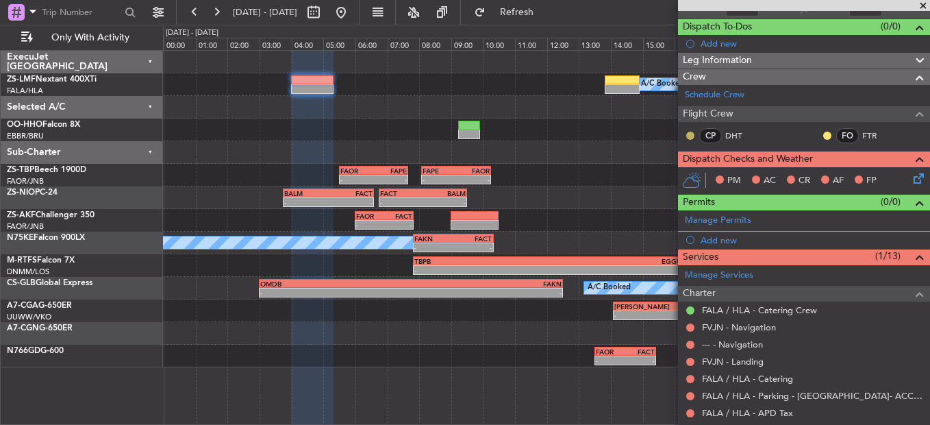
click at [689, 135] on button at bounding box center [690, 135] width 8 height 8
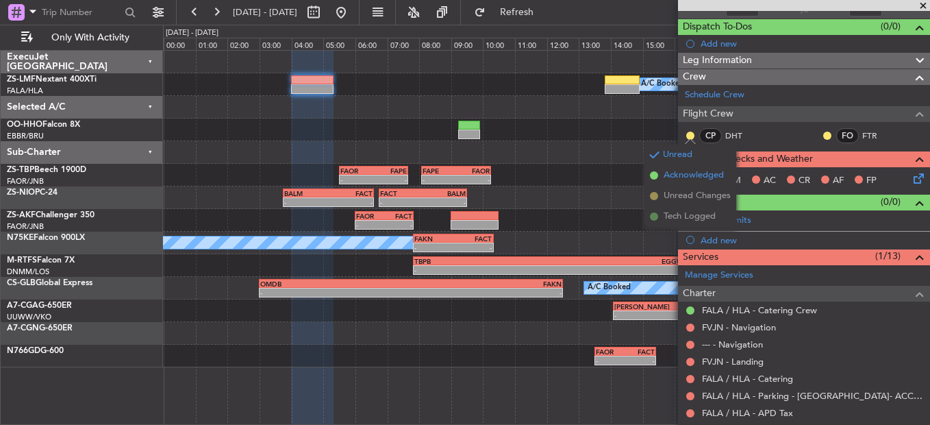
click at [666, 182] on li "Acknowledged" at bounding box center [690, 175] width 92 height 21
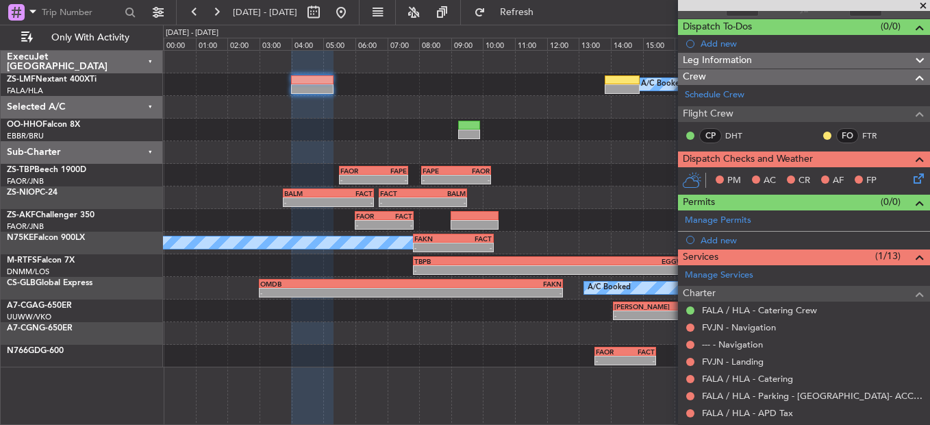
click at [822, 140] on div "FO FTR" at bounding box center [857, 135] width 71 height 15
click at [823, 132] on button at bounding box center [827, 135] width 8 height 8
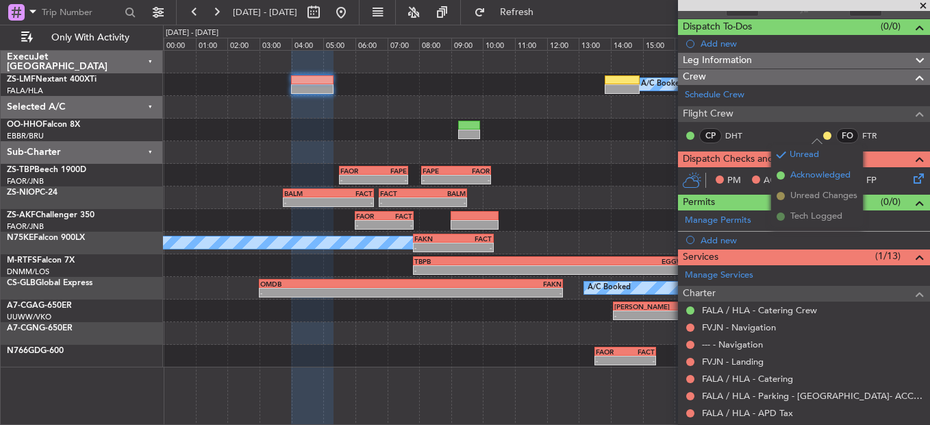
click at [797, 179] on span "Acknowledged" at bounding box center [820, 175] width 60 height 14
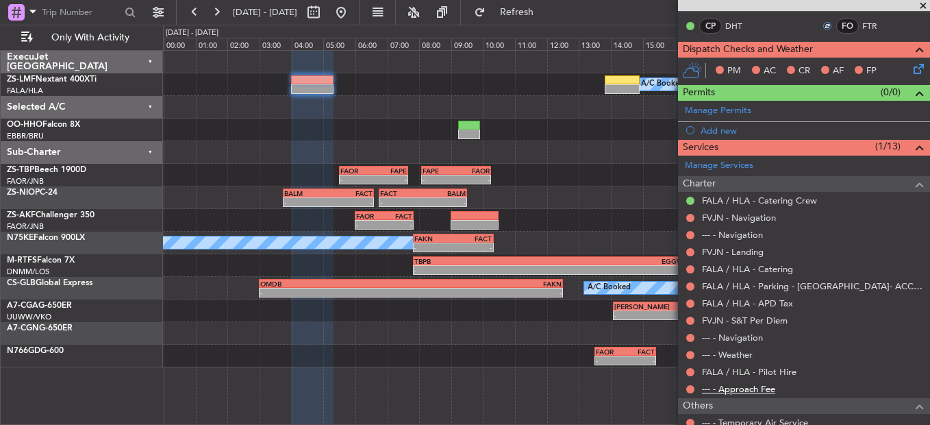
scroll to position [269, 0]
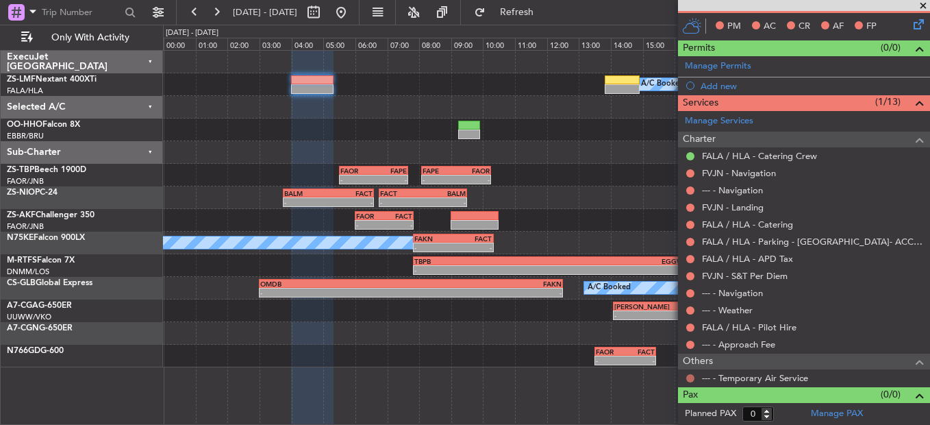
click at [693, 379] on button at bounding box center [690, 378] width 8 height 8
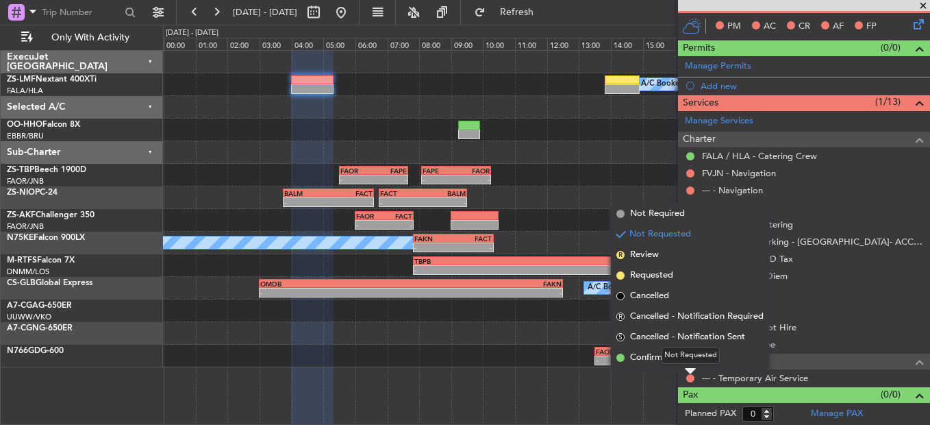
click at [690, 366] on mat-tooltip-component "Not Requested" at bounding box center [690, 355] width 77 height 36
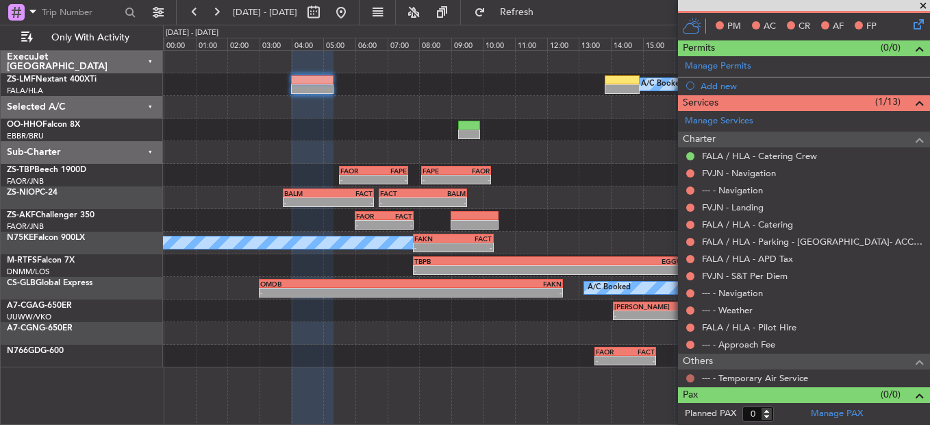
drag, startPoint x: 692, startPoint y: 385, endPoint x: 690, endPoint y: 375, distance: 10.4
click at [692, 384] on div "--- - Temporary Air Service" at bounding box center [804, 377] width 252 height 17
click at [691, 375] on button at bounding box center [690, 378] width 8 height 8
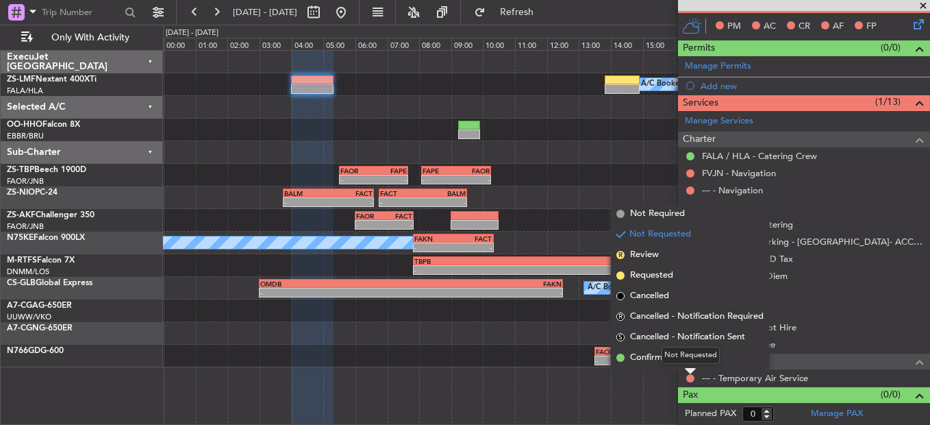
click at [682, 355] on div "Not Requested" at bounding box center [691, 355] width 58 height 17
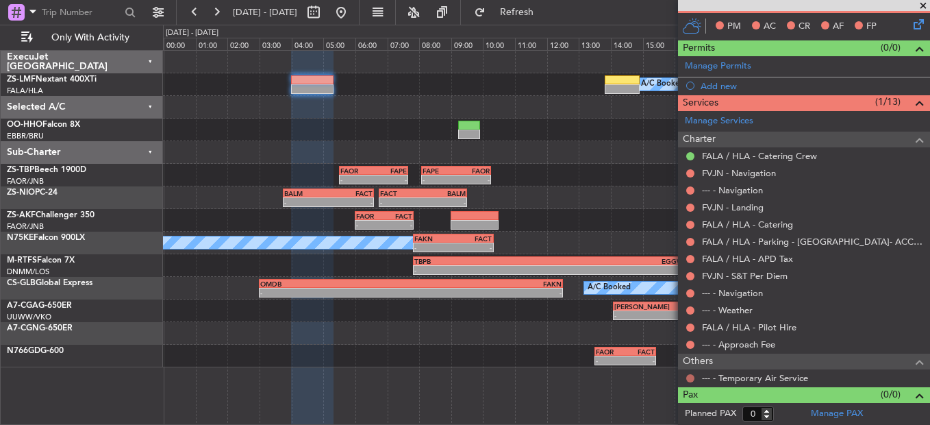
click at [688, 379] on button at bounding box center [690, 378] width 8 height 8
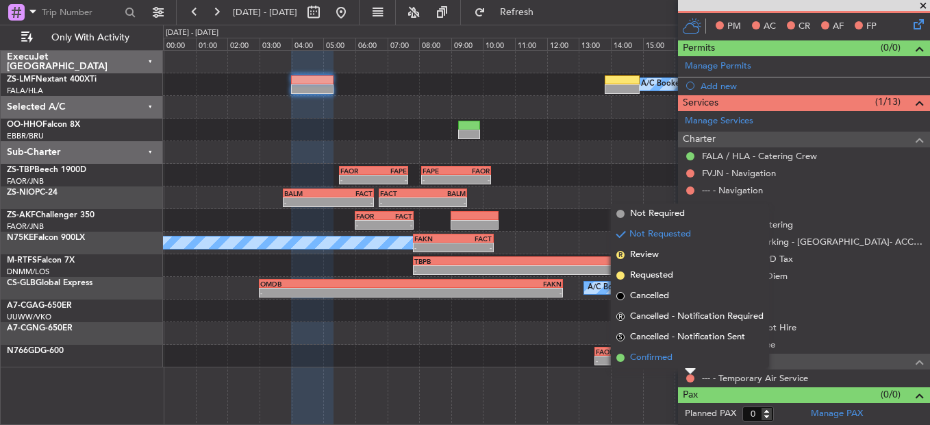
click at [672, 356] on span "Confirmed" at bounding box center [651, 358] width 42 height 14
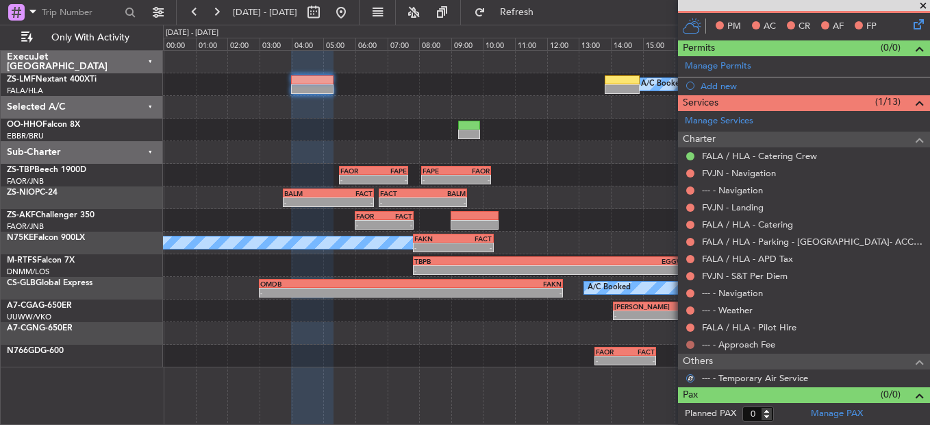
click at [692, 342] on button at bounding box center [690, 344] width 8 height 8
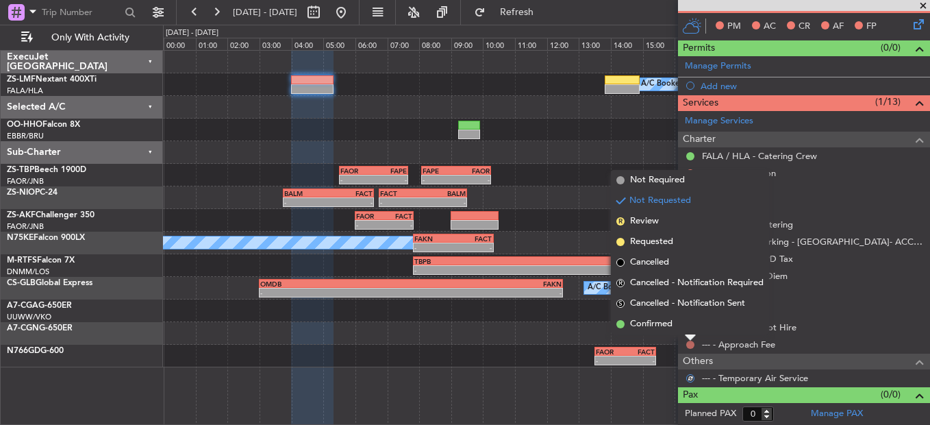
click at [692, 343] on button at bounding box center [690, 344] width 8 height 8
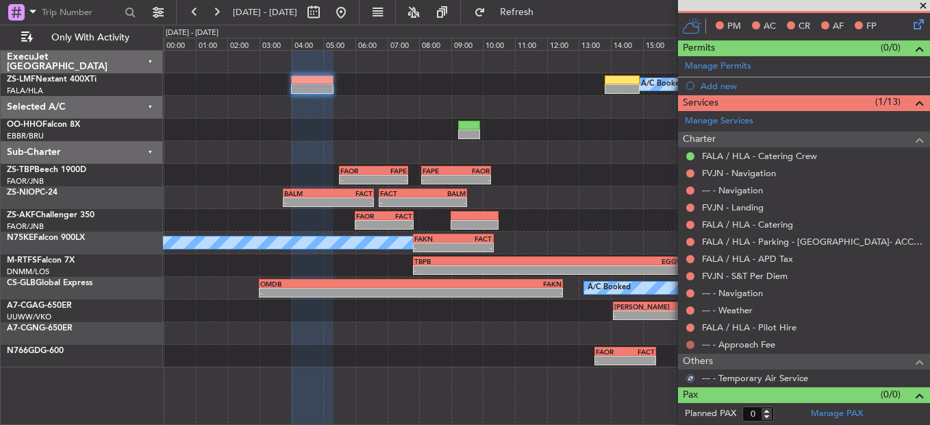
click at [691, 341] on button at bounding box center [690, 344] width 8 height 8
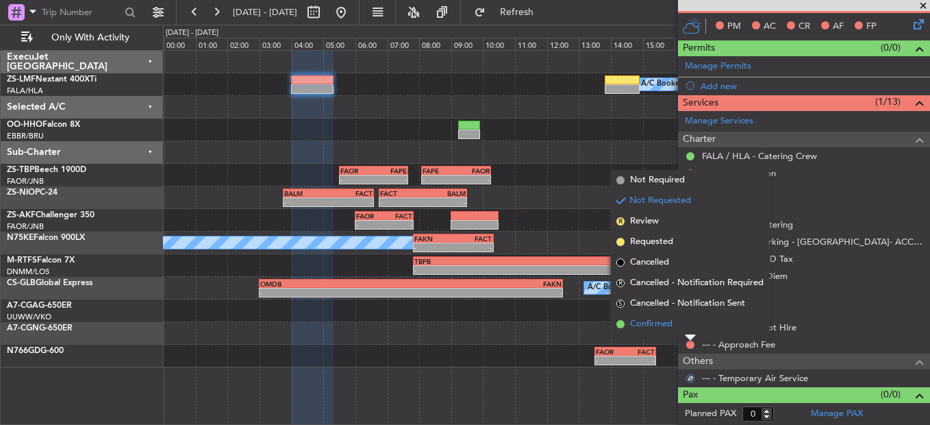
click at [690, 334] on li "Confirmed" at bounding box center [690, 324] width 158 height 21
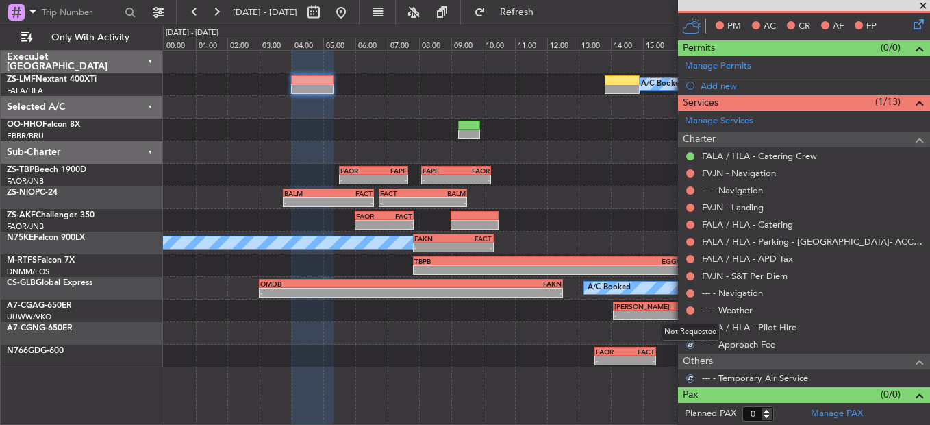
click at [692, 329] on mat-tooltip-component "Not Requested" at bounding box center [690, 332] width 77 height 36
click at [690, 331] on div "Not Requested" at bounding box center [691, 331] width 58 height 17
click at [696, 333] on mat-tooltip-component "Not Requested" at bounding box center [690, 349] width 77 height 36
click at [692, 331] on mat-tooltip-component "Not Requested" at bounding box center [690, 349] width 77 height 36
click at [692, 323] on button at bounding box center [690, 327] width 8 height 8
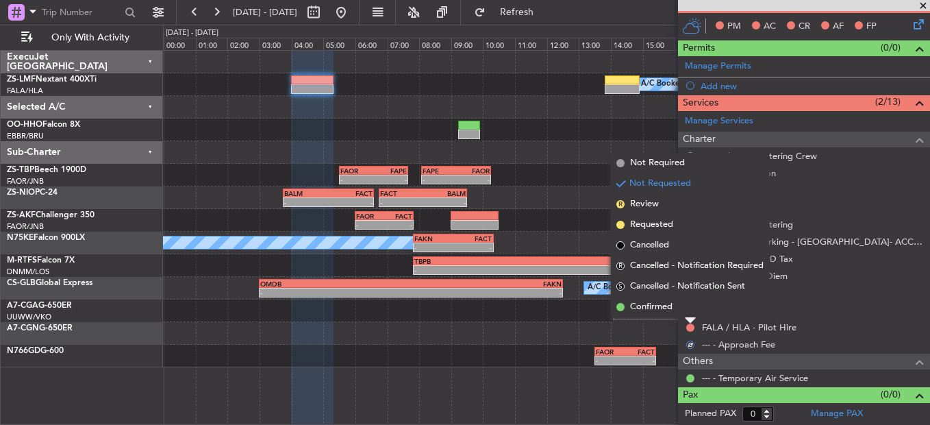
click at [688, 305] on li "Confirmed" at bounding box center [690, 307] width 158 height 21
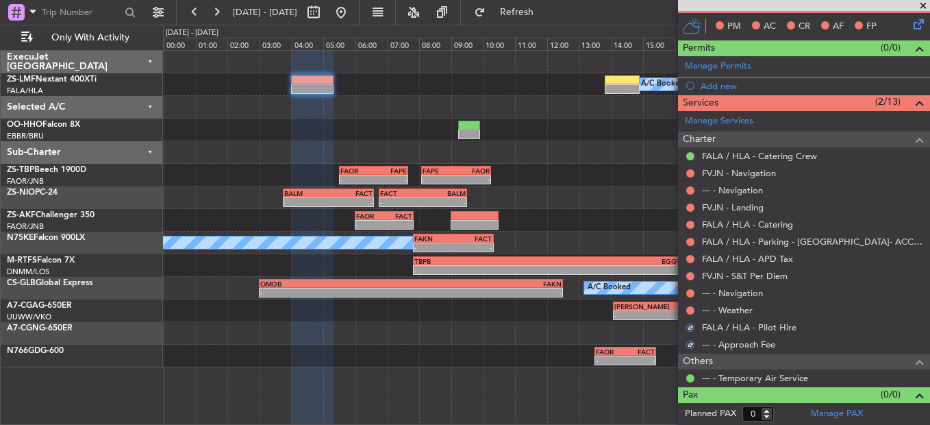
click at [688, 305] on div at bounding box center [690, 310] width 11 height 11
click at [688, 312] on button at bounding box center [690, 310] width 8 height 8
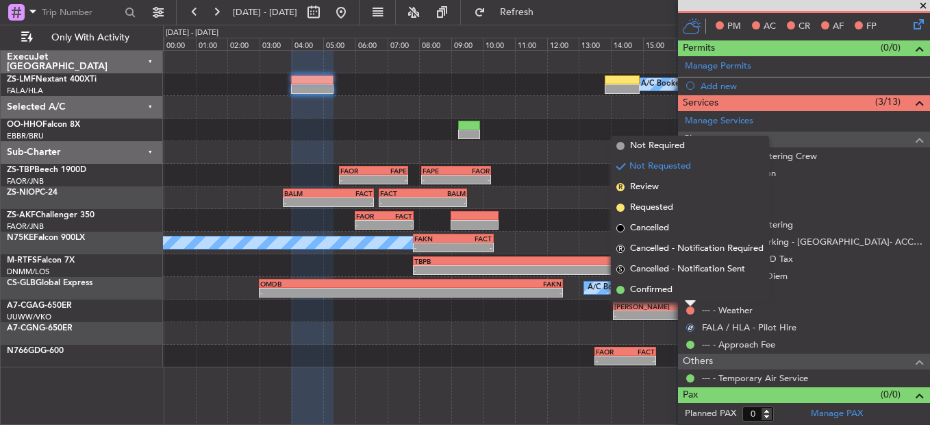
click at [690, 314] on mat-tooltip-component "Not Requested" at bounding box center [690, 332] width 77 height 36
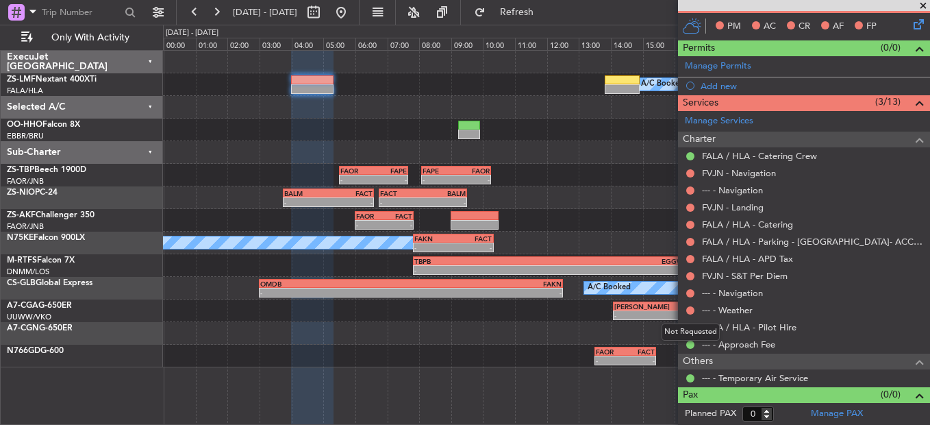
click at [688, 314] on mat-tooltip-component "Not Requested" at bounding box center [690, 332] width 77 height 36
click at [689, 310] on button at bounding box center [690, 310] width 8 height 8
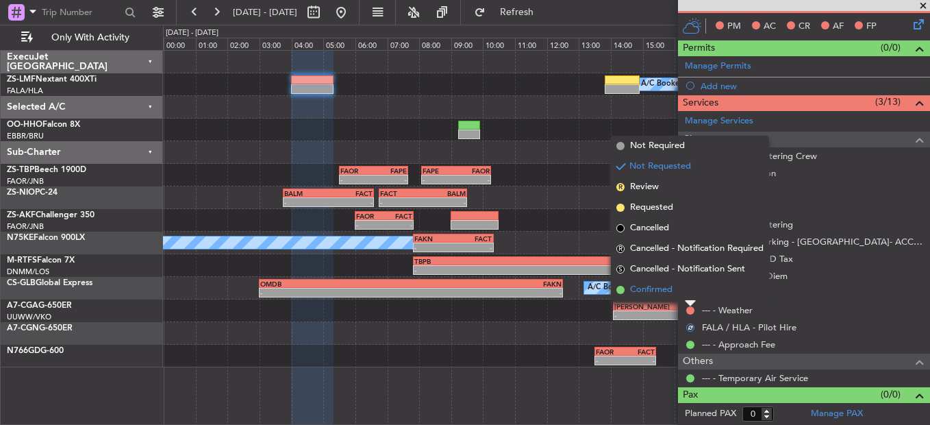
click at [676, 288] on li "Confirmed" at bounding box center [690, 289] width 158 height 21
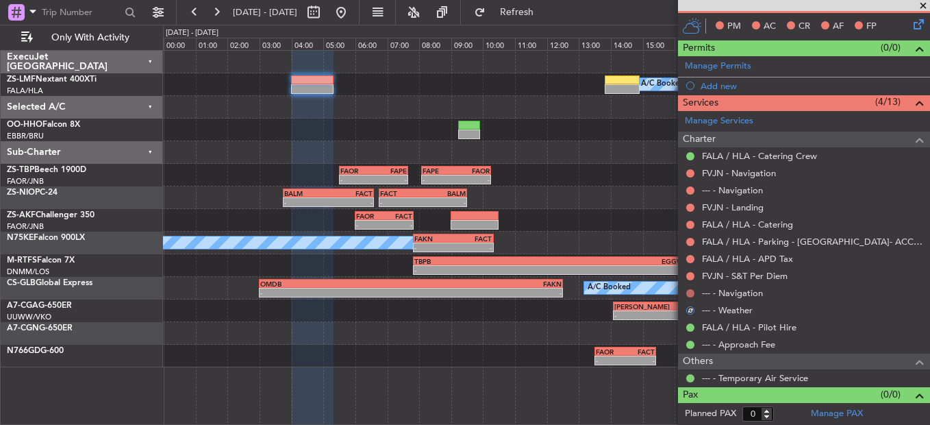
click at [690, 290] on button at bounding box center [690, 293] width 8 height 8
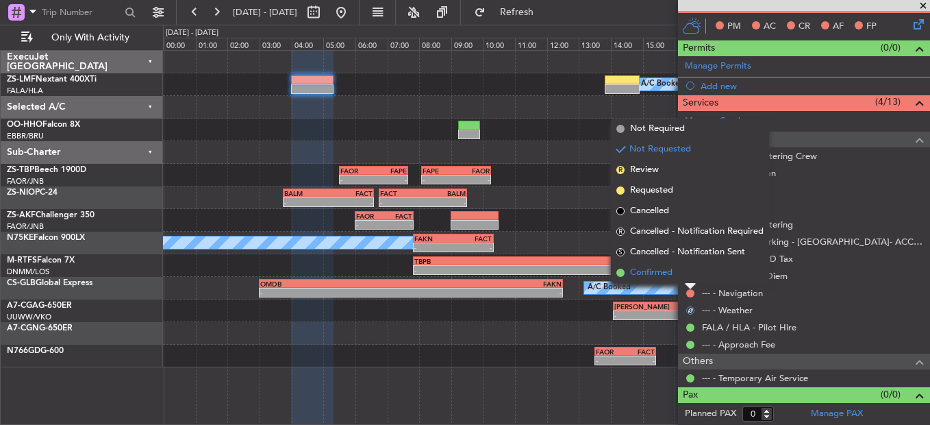
click at [685, 277] on li "Confirmed" at bounding box center [690, 272] width 158 height 21
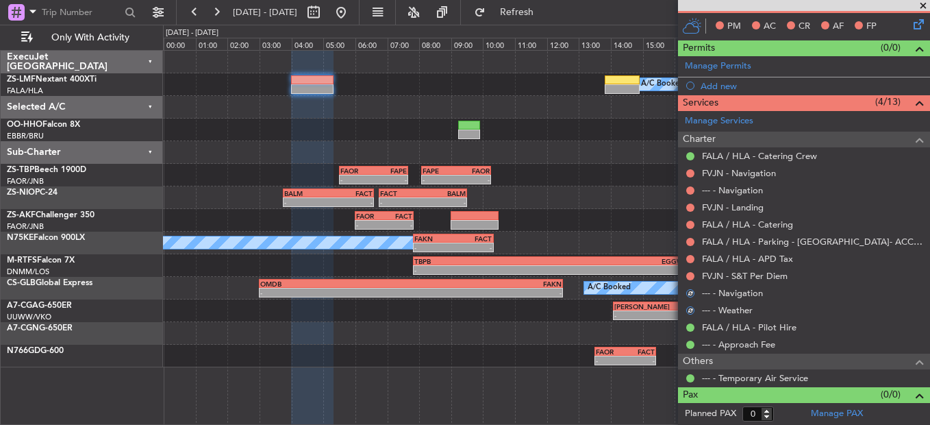
click at [685, 275] on div at bounding box center [690, 276] width 11 height 11
click at [689, 274] on button at bounding box center [690, 276] width 8 height 8
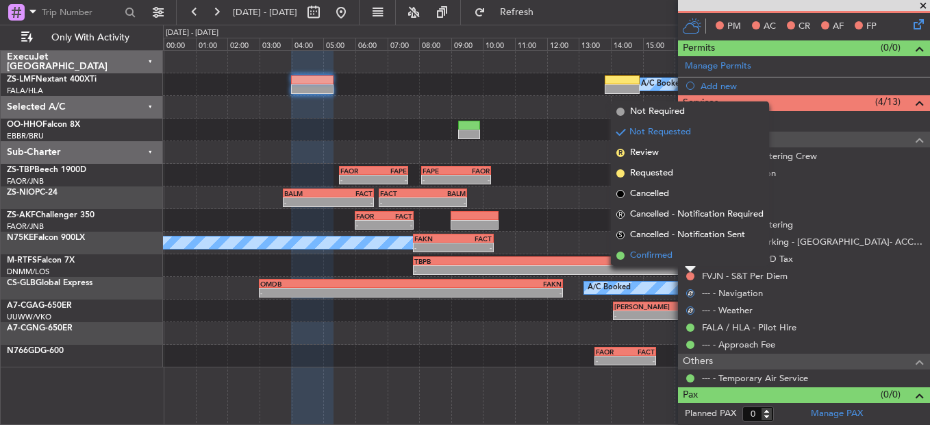
click at [688, 259] on li "Confirmed" at bounding box center [690, 255] width 158 height 21
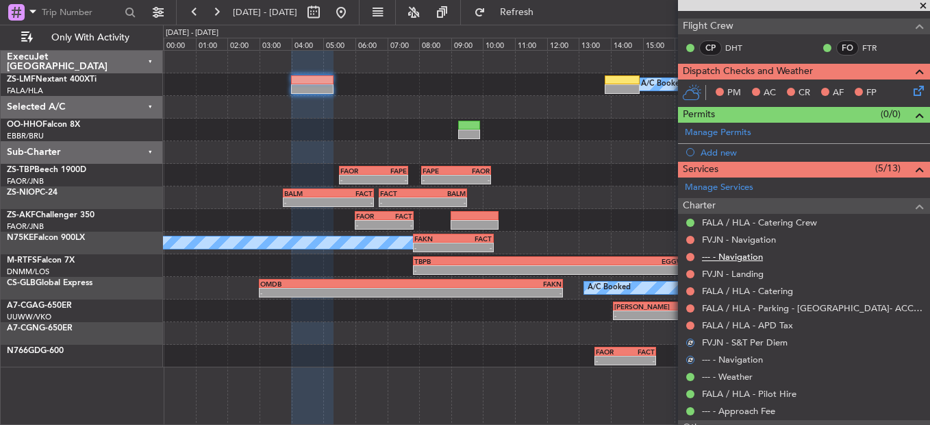
scroll to position [201, 0]
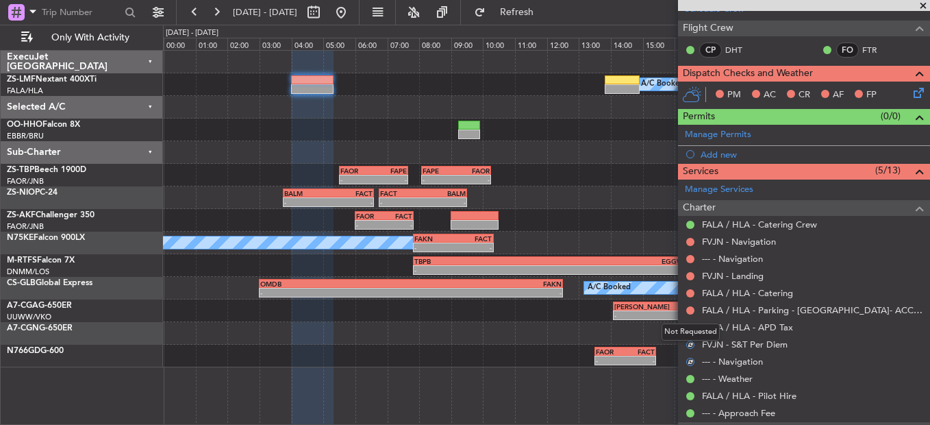
click at [691, 325] on div "Not Requested" at bounding box center [691, 331] width 58 height 17
click at [690, 327] on button at bounding box center [690, 327] width 8 height 8
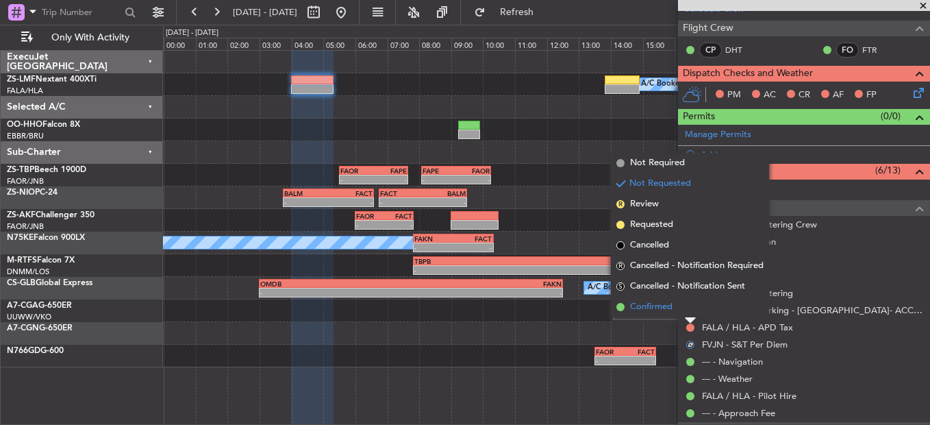
click at [683, 303] on li "Confirmed" at bounding box center [690, 307] width 158 height 21
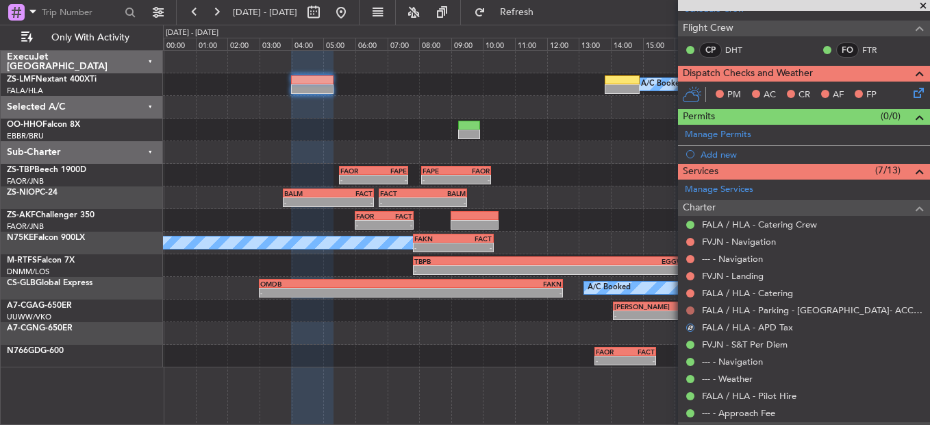
click at [690, 309] on button at bounding box center [690, 310] width 8 height 8
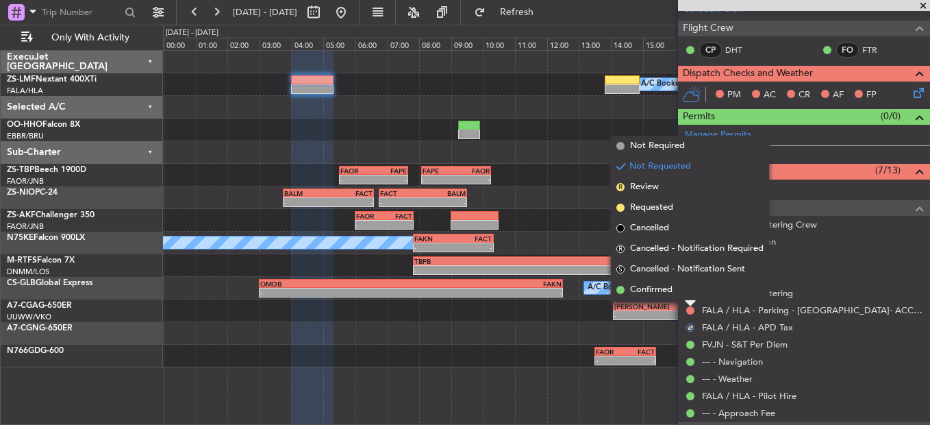
click at [686, 292] on li "Confirmed" at bounding box center [690, 289] width 158 height 21
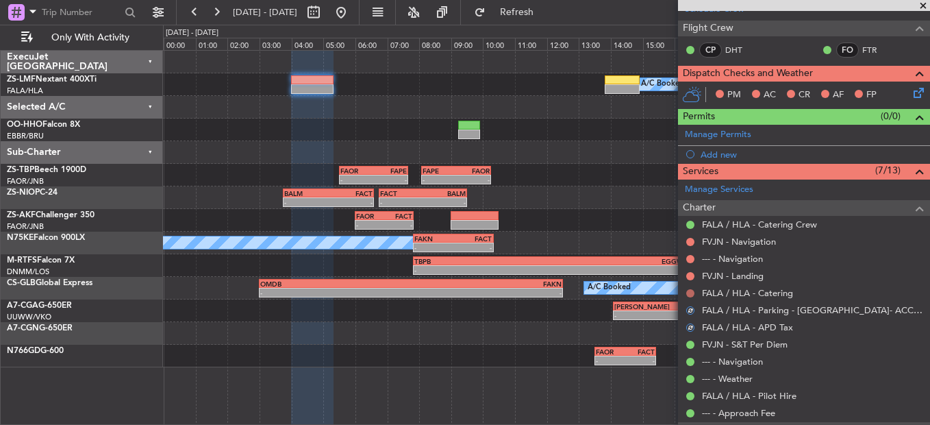
drag, startPoint x: 689, startPoint y: 282, endPoint x: 688, endPoint y: 292, distance: 10.4
click at [689, 286] on ul "FALA / HLA - Catering Crew FVJN - Navigation --- - Navigation FVJN - Landing FA…" at bounding box center [804, 318] width 252 height 205
click at [690, 294] on button at bounding box center [690, 293] width 8 height 8
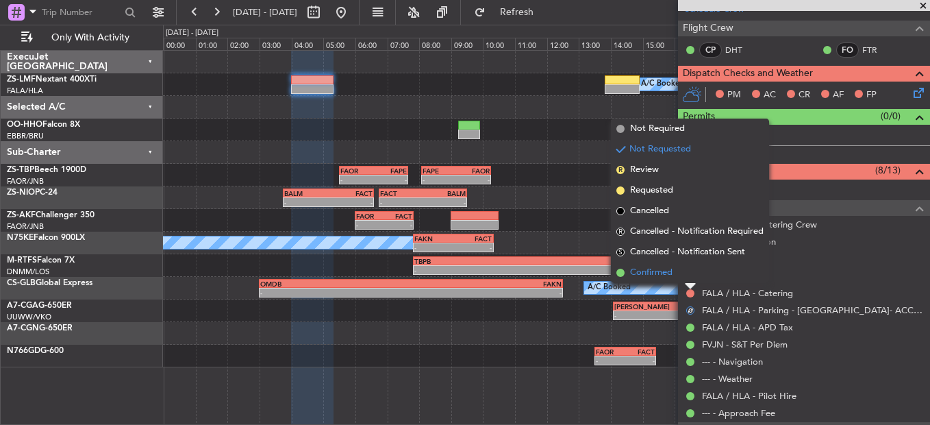
click at [687, 276] on li "Confirmed" at bounding box center [690, 272] width 158 height 21
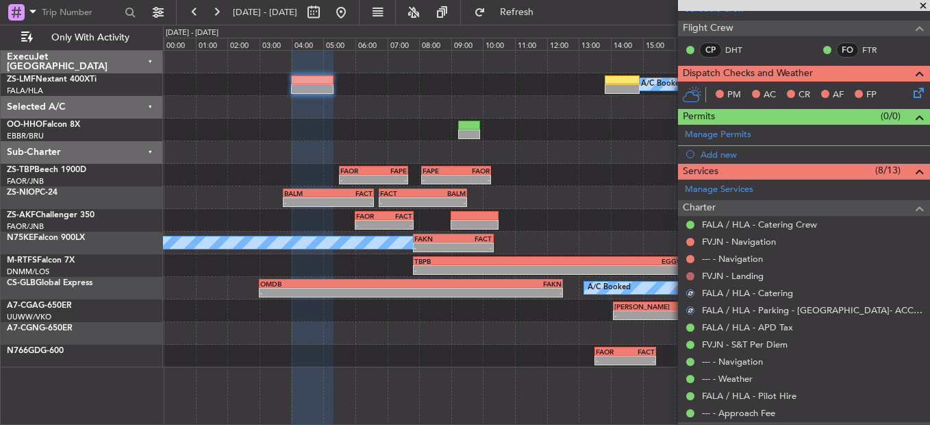
click at [693, 272] on button at bounding box center [690, 276] width 8 height 8
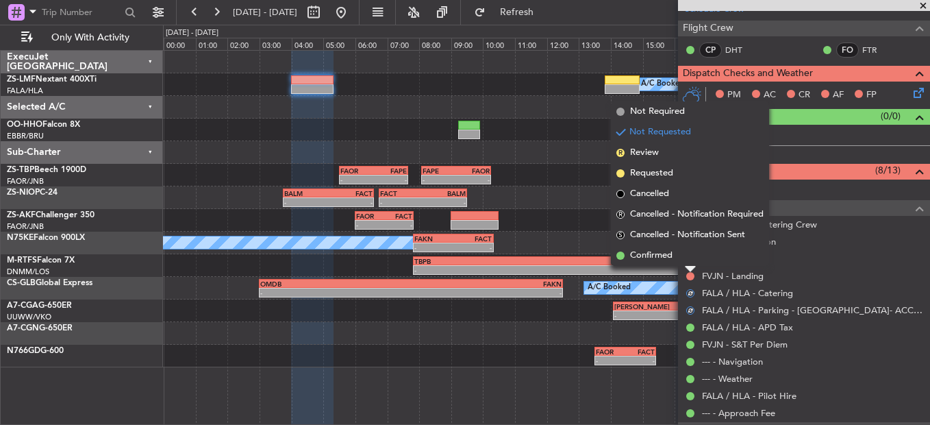
drag, startPoint x: 689, startPoint y: 251, endPoint x: 687, endPoint y: 270, distance: 18.6
click at [689, 255] on li "Confirmed" at bounding box center [690, 255] width 158 height 21
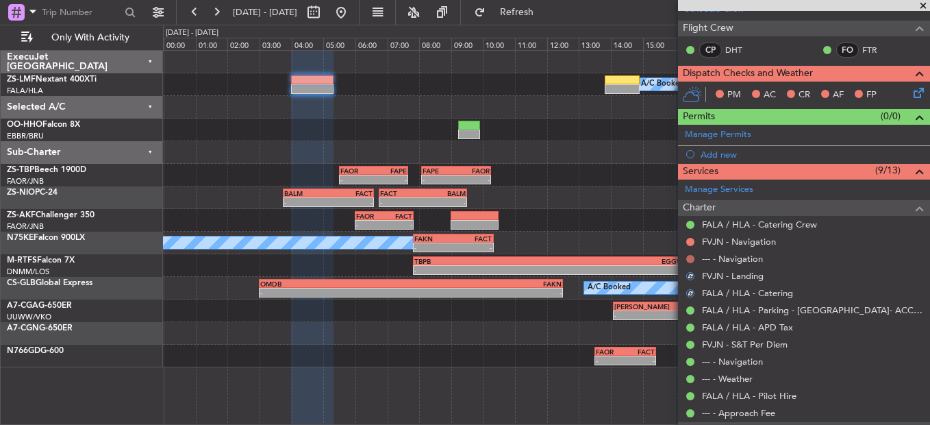
click at [690, 260] on button at bounding box center [690, 259] width 8 height 8
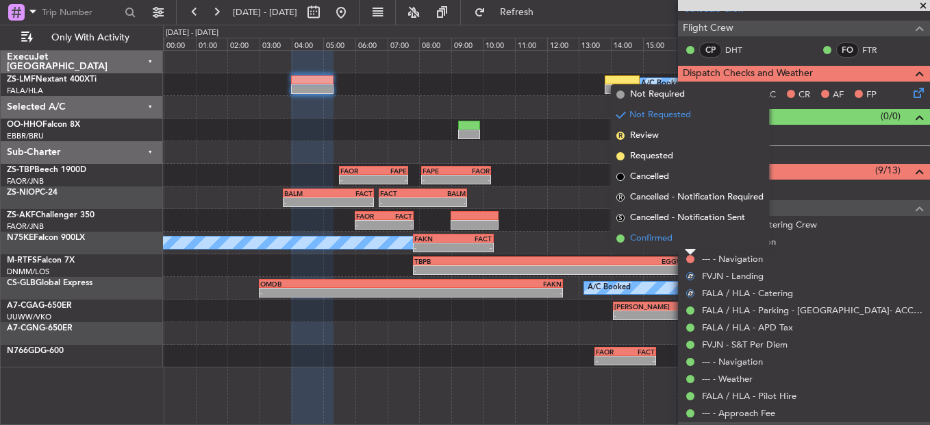
click at [690, 245] on li "Confirmed" at bounding box center [690, 238] width 158 height 21
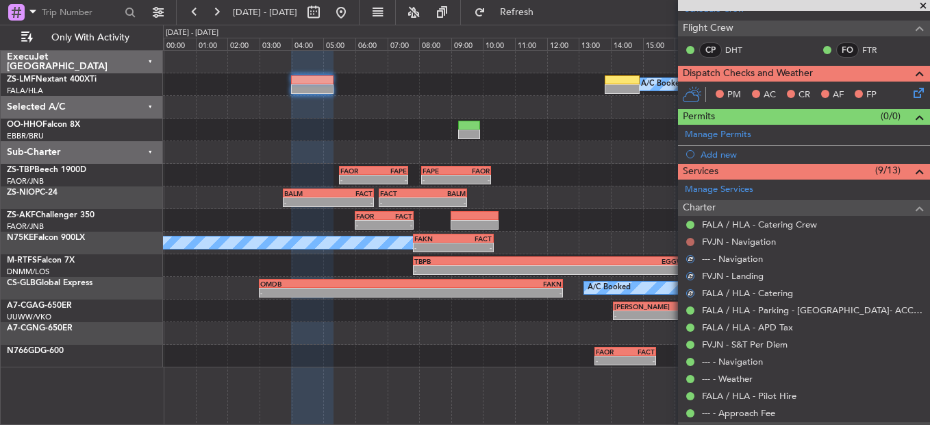
click at [690, 242] on button at bounding box center [690, 242] width 8 height 8
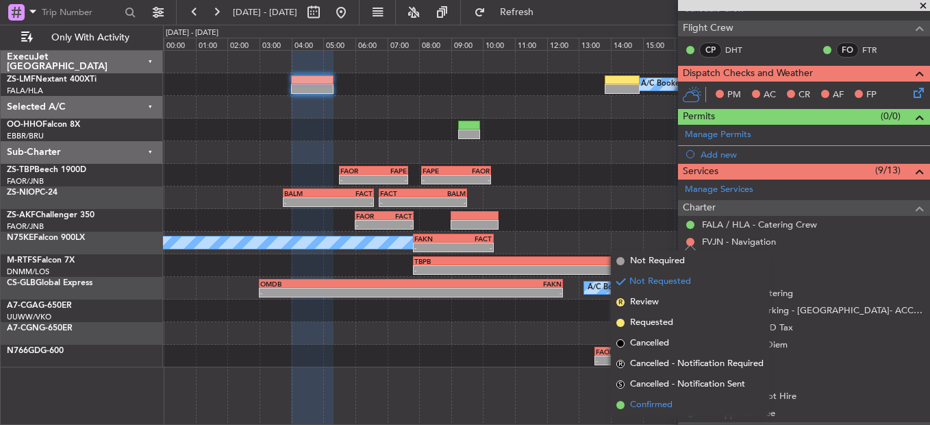
click at [692, 402] on li "Confirmed" at bounding box center [690, 404] width 158 height 21
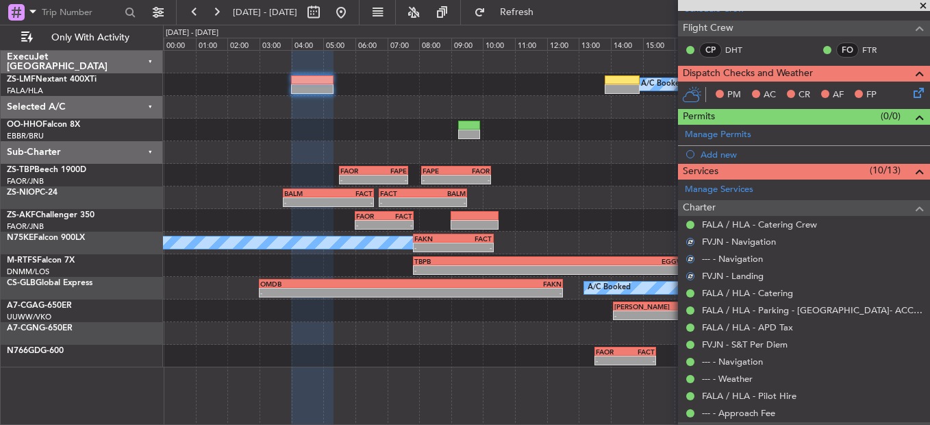
click at [911, 88] on icon at bounding box center [916, 90] width 11 height 11
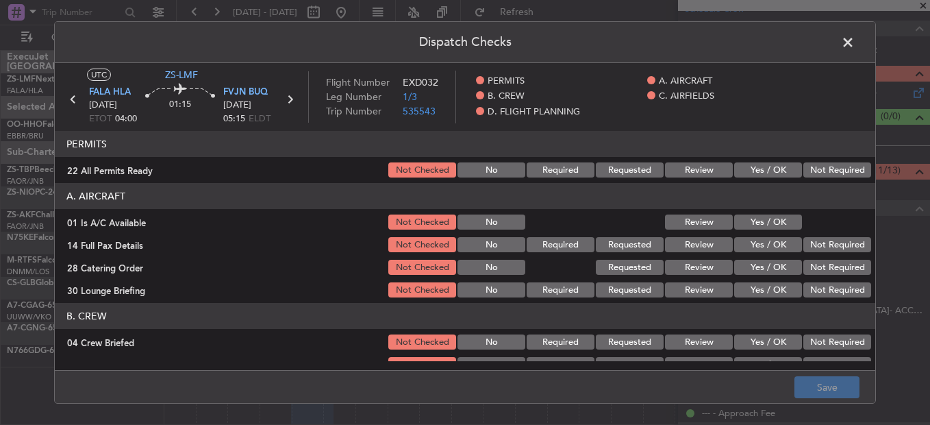
click at [779, 174] on button "Yes / OK" at bounding box center [768, 169] width 68 height 15
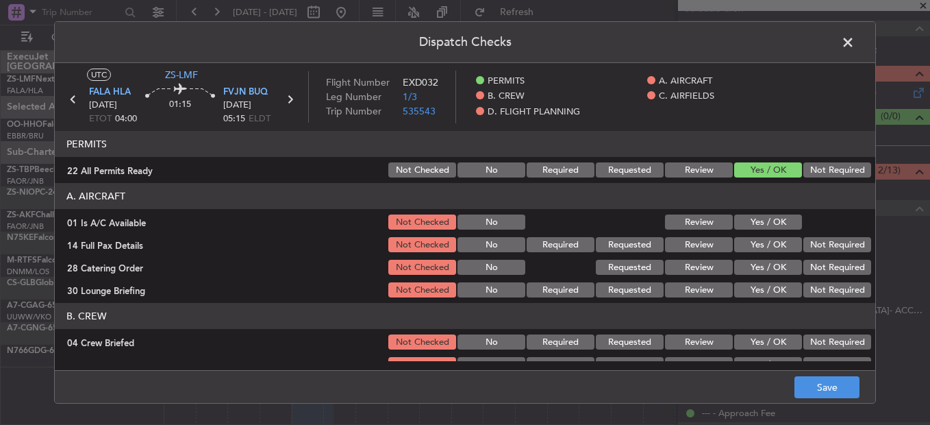
click at [773, 211] on section "A. AIRCRAFT 01 Is A/C Available Not Checked No Review Yes / OK 14 Full Pax Deta…" at bounding box center [465, 241] width 820 height 116
click at [766, 225] on button "Yes / OK" at bounding box center [768, 221] width 68 height 15
click at [766, 242] on button "Yes / OK" at bounding box center [768, 244] width 68 height 15
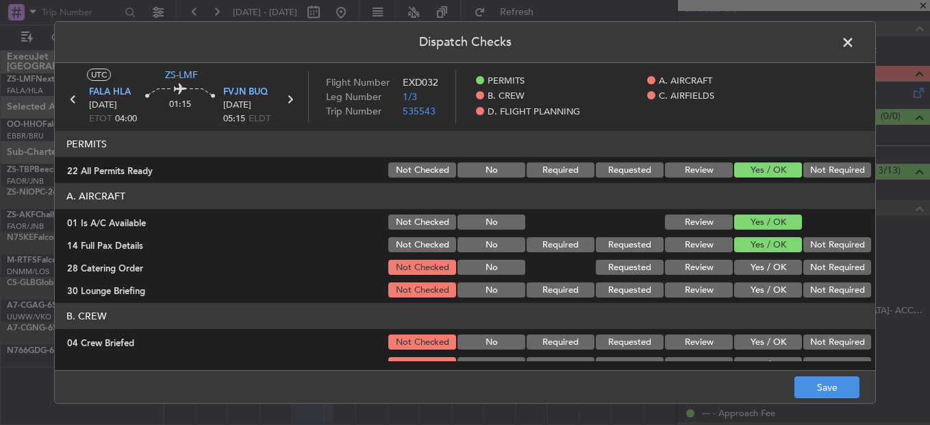
click at [697, 277] on div "Review" at bounding box center [697, 267] width 69 height 19
drag, startPoint x: 707, startPoint y: 267, endPoint x: 722, endPoint y: 281, distance: 19.9
click at [717, 277] on section "A. AIRCRAFT 01 Is A/C Available Not Checked No Review Yes / OK 14 Full Pax Deta…" at bounding box center [465, 241] width 820 height 116
drag, startPoint x: 717, startPoint y: 264, endPoint x: 712, endPoint y: 275, distance: 12.3
click at [716, 268] on button "Review" at bounding box center [699, 267] width 68 height 15
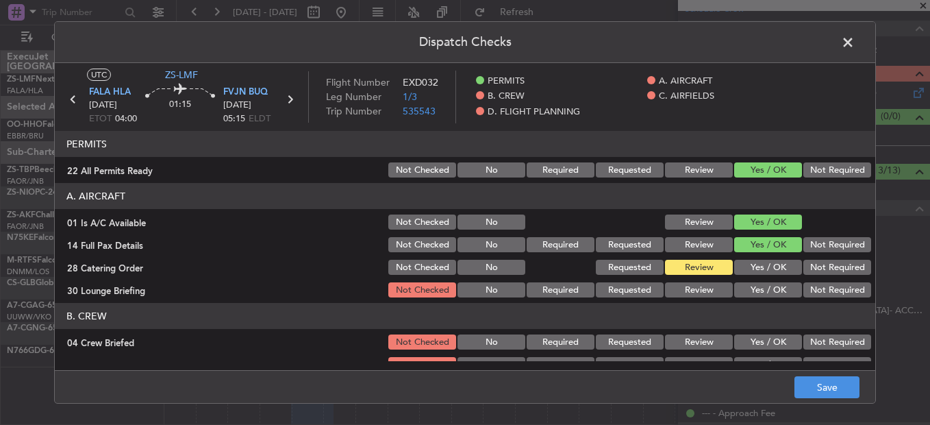
click at [706, 287] on button "Review" at bounding box center [699, 289] width 68 height 15
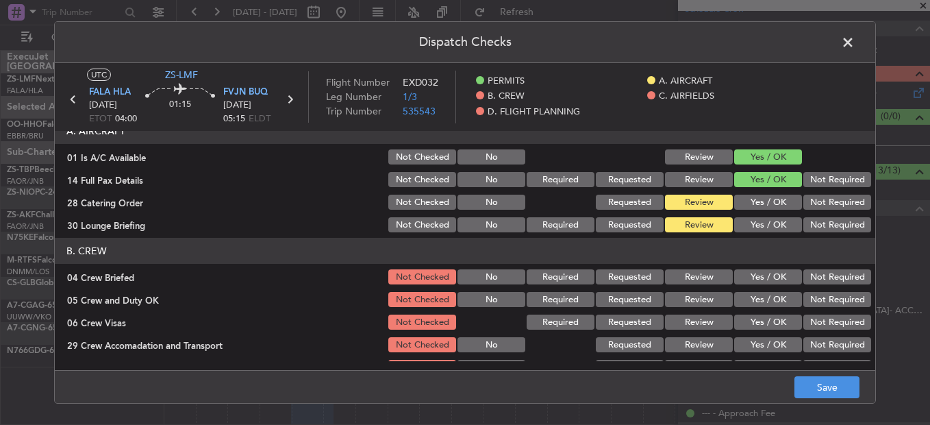
scroll to position [68, 0]
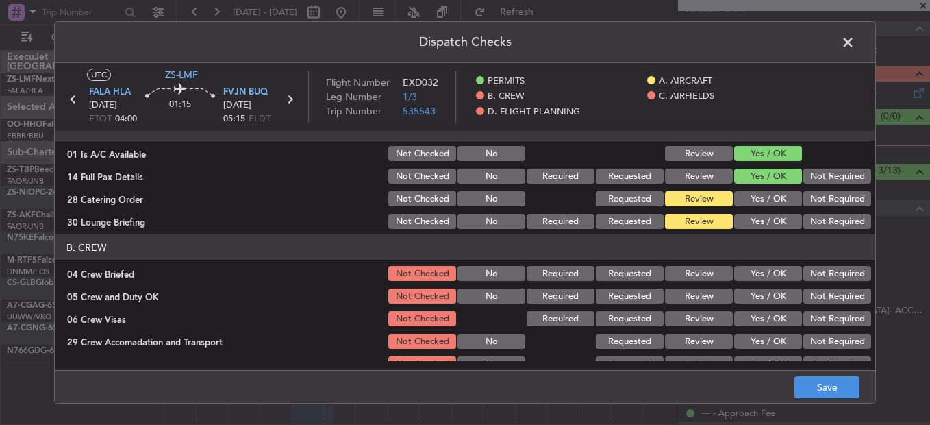
click at [765, 278] on button "Yes / OK" at bounding box center [768, 273] width 68 height 15
click at [665, 273] on button "Review" at bounding box center [699, 273] width 68 height 15
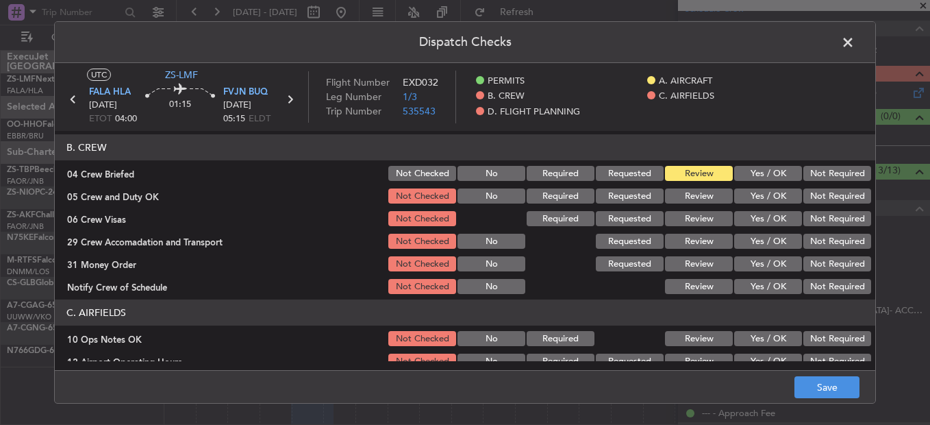
scroll to position [205, 0]
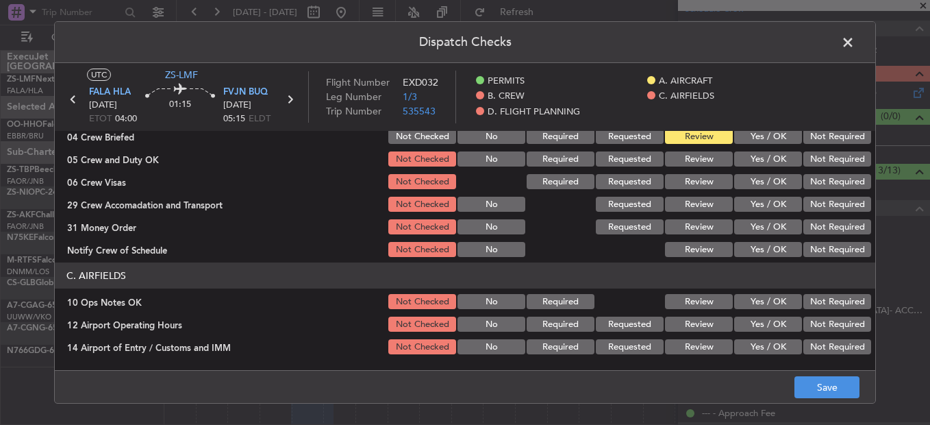
drag, startPoint x: 738, startPoint y: 158, endPoint x: 748, endPoint y: 169, distance: 15.0
click at [738, 159] on button "Yes / OK" at bounding box center [768, 158] width 68 height 15
click at [756, 177] on button "Yes / OK" at bounding box center [768, 181] width 68 height 15
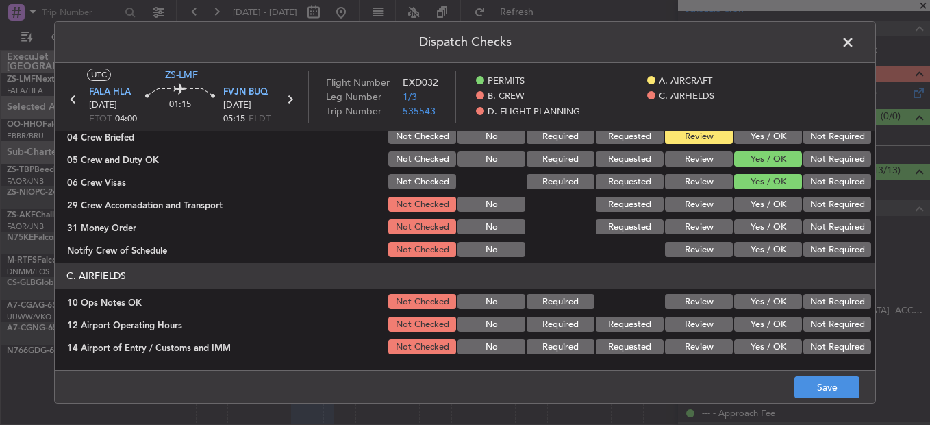
click at [719, 208] on button "Review" at bounding box center [699, 204] width 68 height 15
click at [705, 221] on button "Review" at bounding box center [699, 226] width 68 height 15
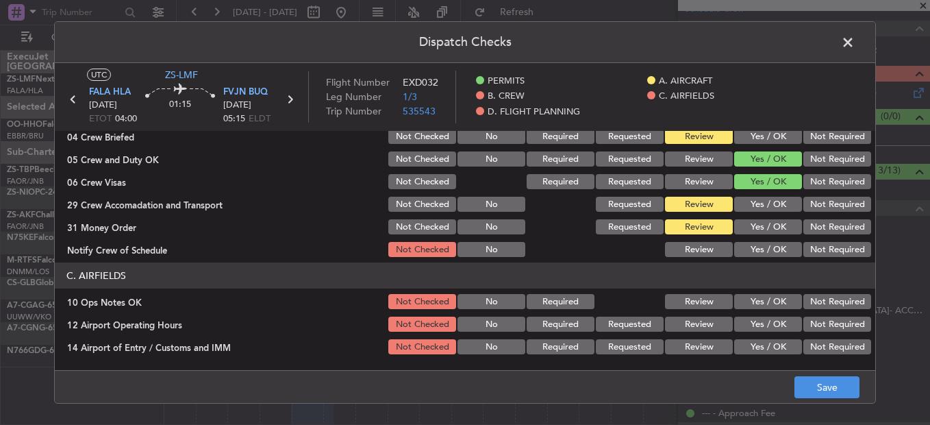
click at [745, 251] on button "Yes / OK" at bounding box center [768, 249] width 68 height 15
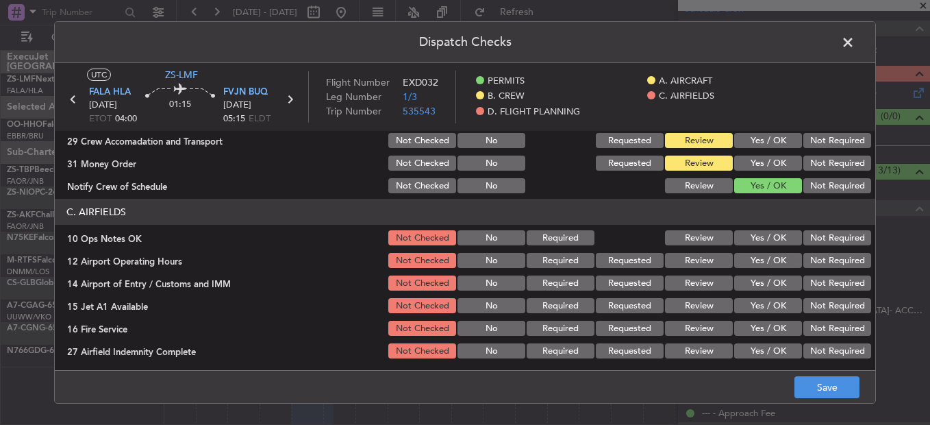
scroll to position [274, 0]
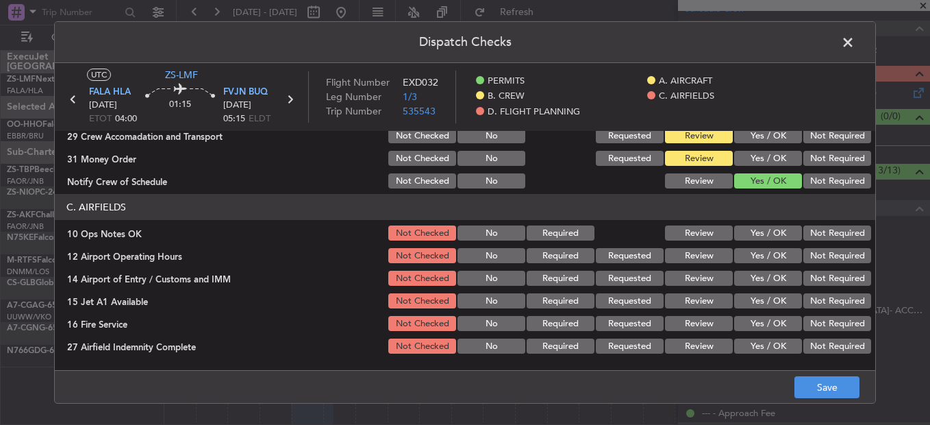
click at [768, 238] on button "Yes / OK" at bounding box center [768, 232] width 68 height 15
click at [764, 255] on button "Yes / OK" at bounding box center [768, 255] width 68 height 15
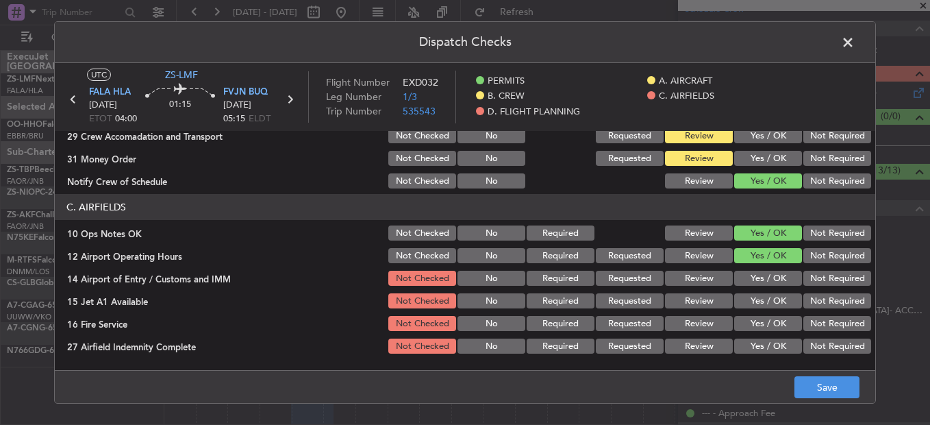
click at [630, 211] on header "C. AIRFIELDS" at bounding box center [465, 207] width 820 height 26
click at [773, 280] on button "Yes / OK" at bounding box center [768, 278] width 68 height 15
click at [769, 300] on button "Yes / OK" at bounding box center [768, 300] width 68 height 15
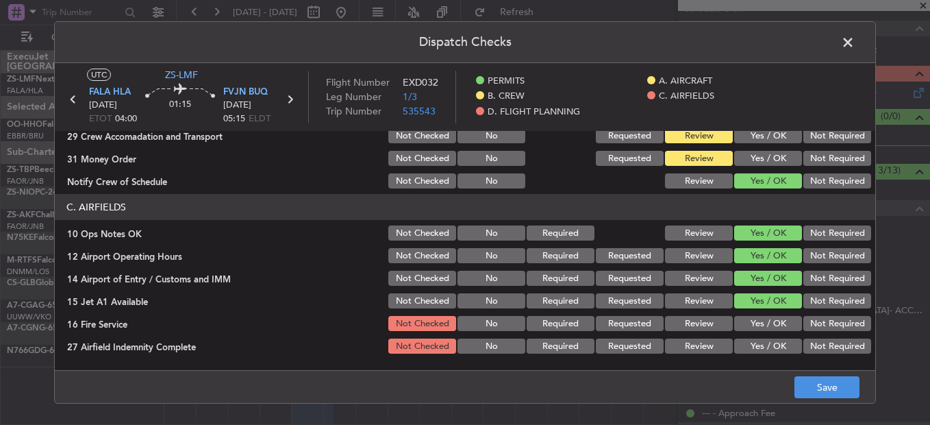
click at [768, 317] on button "Yes / OK" at bounding box center [768, 323] width 68 height 15
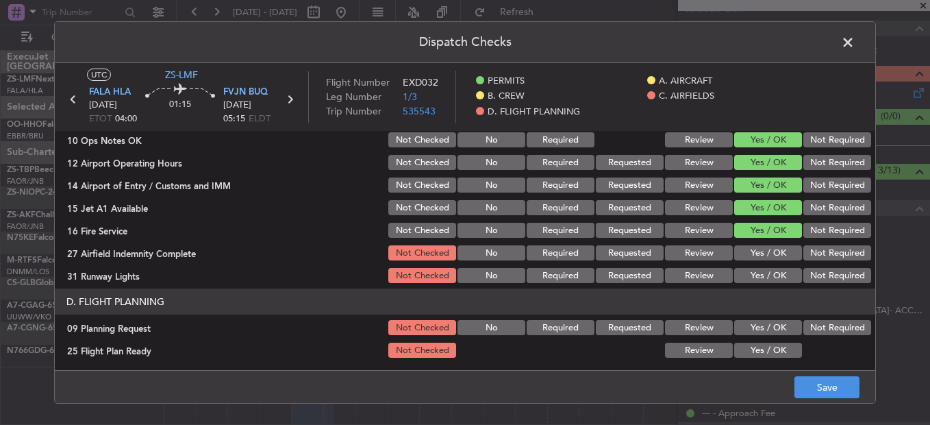
scroll to position [369, 0]
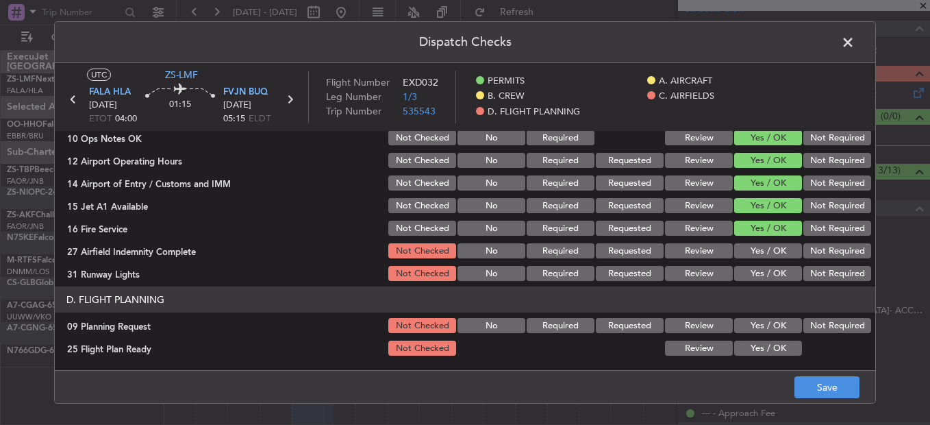
click at [770, 250] on button "Yes / OK" at bounding box center [768, 250] width 68 height 15
click at [775, 277] on button "Yes / OK" at bounding box center [768, 273] width 68 height 15
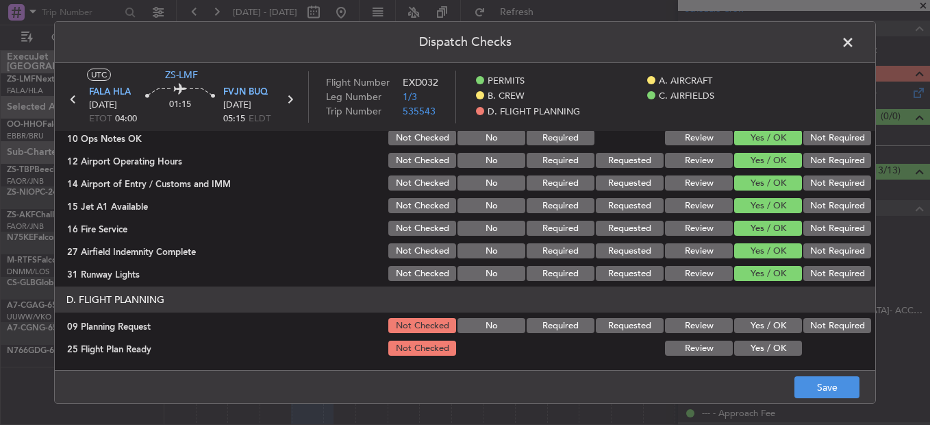
click at [813, 323] on button "Not Required" at bounding box center [837, 325] width 68 height 15
click at [703, 359] on article "PERMITS 22 All Permits Ready Not Checked No Required Requested Review Yes / OK …" at bounding box center [465, 246] width 820 height 230
click at [689, 356] on div "Review" at bounding box center [697, 347] width 69 height 19
click at [690, 353] on button "Review" at bounding box center [699, 347] width 68 height 15
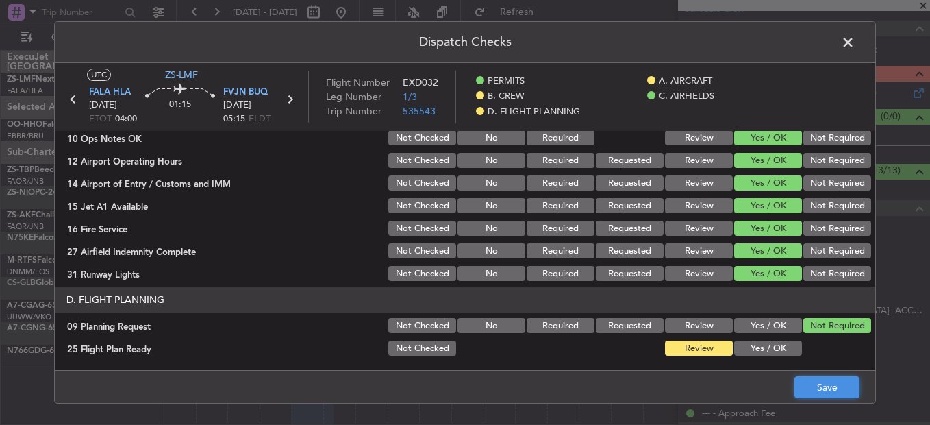
click at [799, 388] on button "Save" at bounding box center [826, 387] width 65 height 22
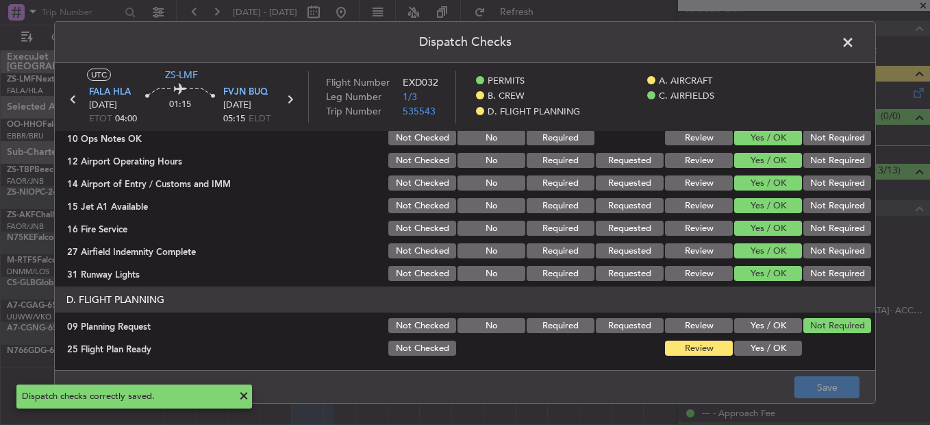
click at [855, 53] on div "Dispatch Checks UTC ZS-LMF FALA HLA [DATE] ETOT 04:00 01:15 FVJN BUQ [DATE] 05:…" at bounding box center [465, 212] width 822 height 382
drag, startPoint x: 855, startPoint y: 53, endPoint x: 848, endPoint y: 40, distance: 15.0
click at [855, 39] on span at bounding box center [855, 45] width 0 height 27
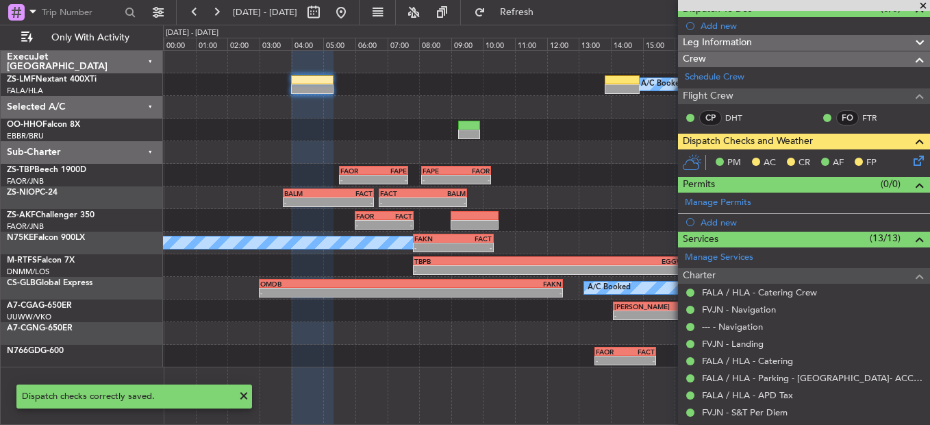
scroll to position [0, 0]
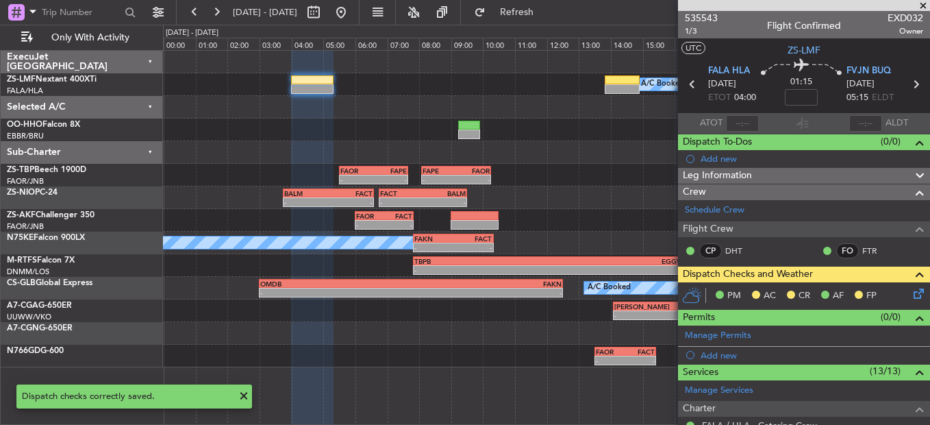
click at [714, 10] on div at bounding box center [804, 5] width 252 height 11
click at [712, 21] on span "535543" at bounding box center [701, 18] width 33 height 14
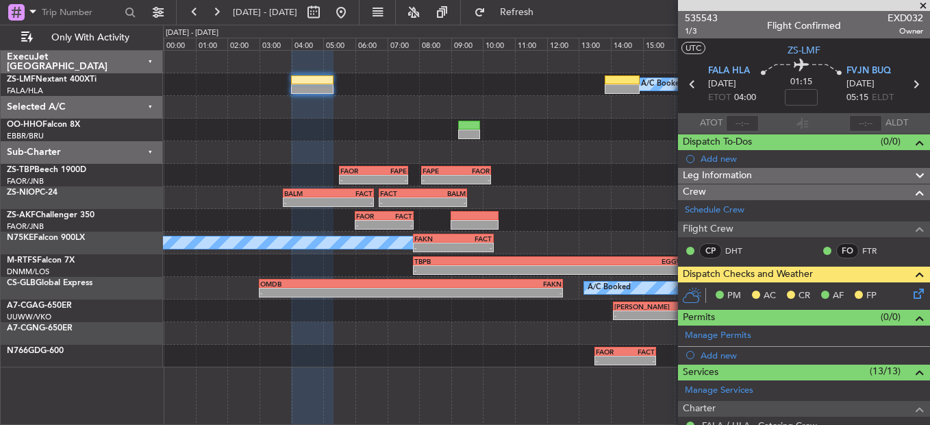
click at [910, 283] on div "PM AC CR AF FP" at bounding box center [804, 295] width 252 height 27
click at [911, 291] on icon at bounding box center [916, 291] width 11 height 11
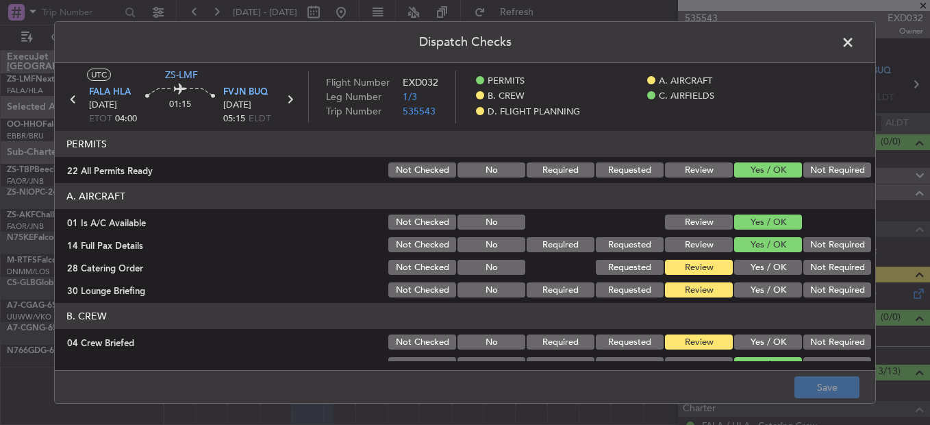
click at [833, 290] on button "Not Required" at bounding box center [837, 289] width 68 height 15
click at [829, 277] on div "Not Required" at bounding box center [835, 267] width 69 height 19
drag, startPoint x: 827, startPoint y: 270, endPoint x: 827, endPoint y: 300, distance: 30.1
click at [828, 298] on section "A. AIRCRAFT 01 Is A/C Available Not Checked No Review Yes / OK 14 Full Pax Deta…" at bounding box center [465, 241] width 820 height 116
drag, startPoint x: 825, startPoint y: 281, endPoint x: 822, endPoint y: 275, distance: 7.1
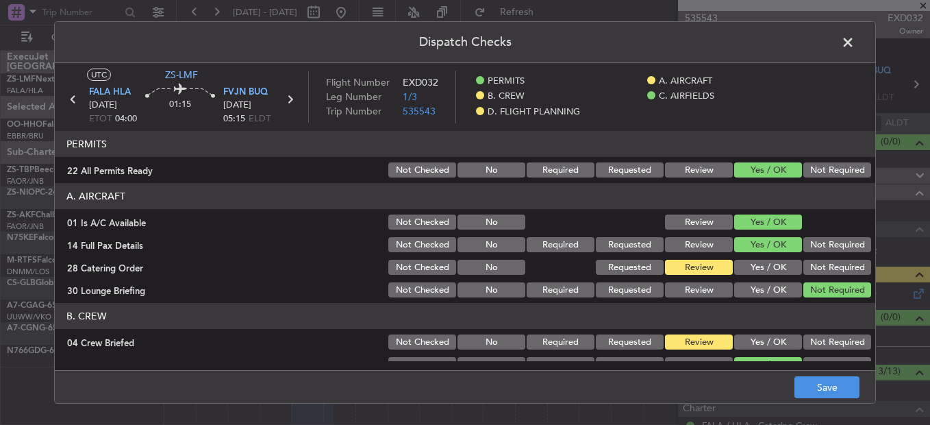
click at [824, 281] on section "A. AIRCRAFT 01 Is A/C Available Not Checked No Review Yes / OK 14 Full Pax Deta…" at bounding box center [465, 241] width 820 height 116
click at [820, 271] on button "Not Required" at bounding box center [837, 267] width 68 height 15
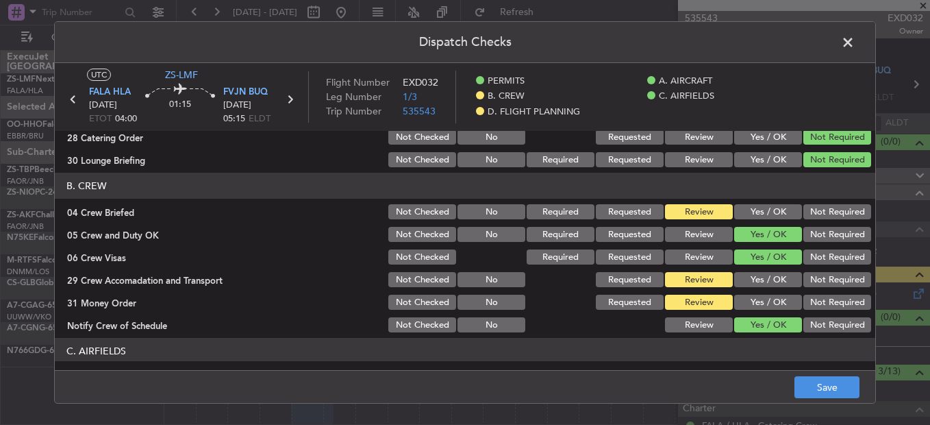
scroll to position [137, 0]
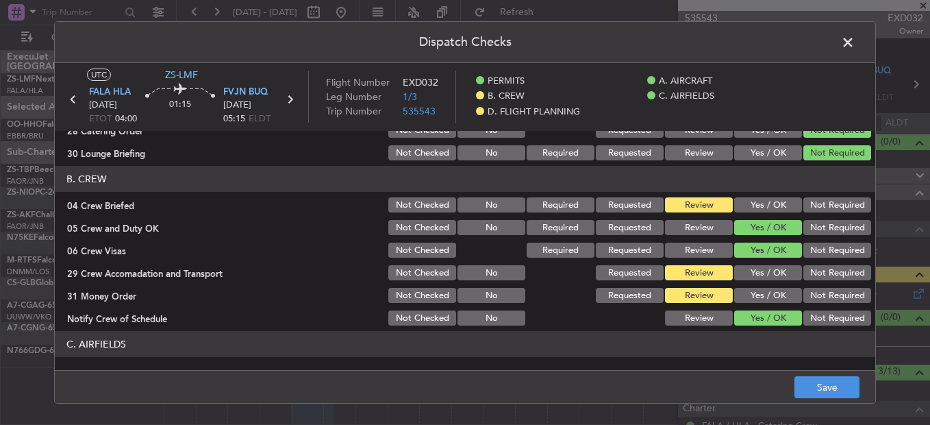
click at [819, 273] on button "Not Required" at bounding box center [837, 272] width 68 height 15
click at [823, 292] on button "Not Required" at bounding box center [837, 295] width 68 height 15
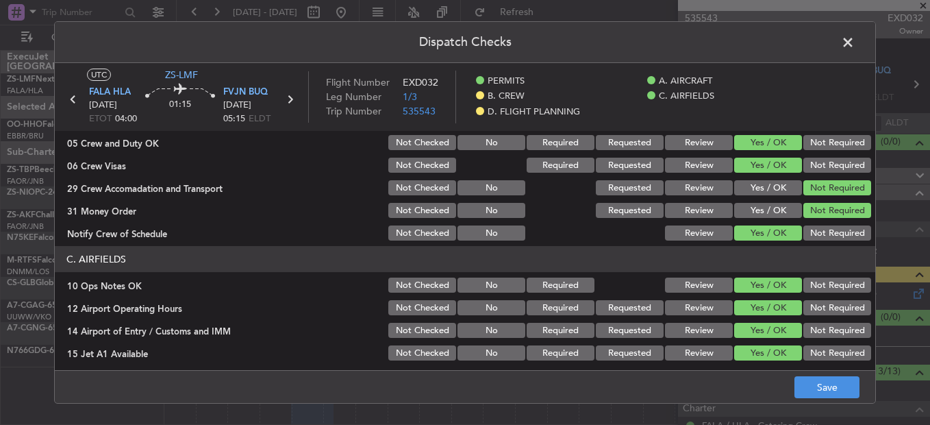
scroll to position [164, 0]
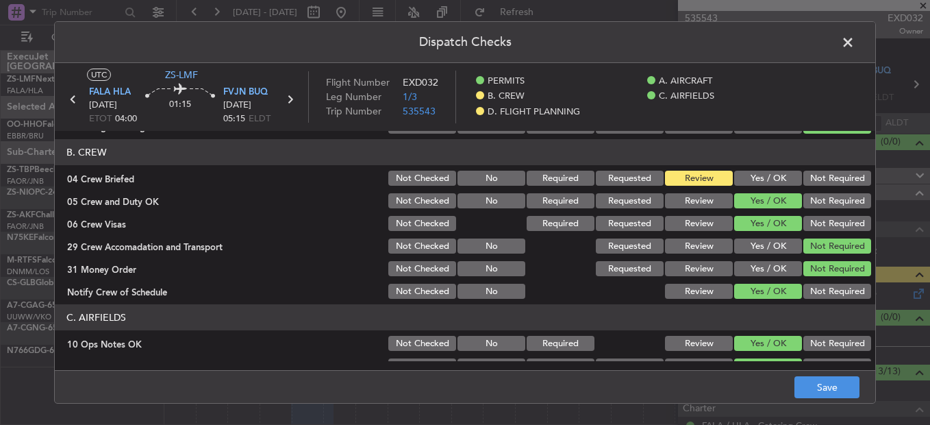
click at [699, 276] on button "Review" at bounding box center [699, 268] width 68 height 15
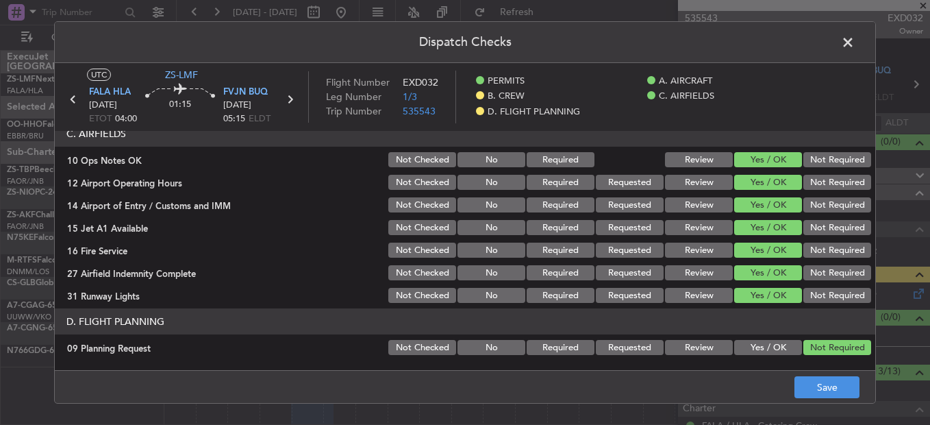
scroll to position [369, 0]
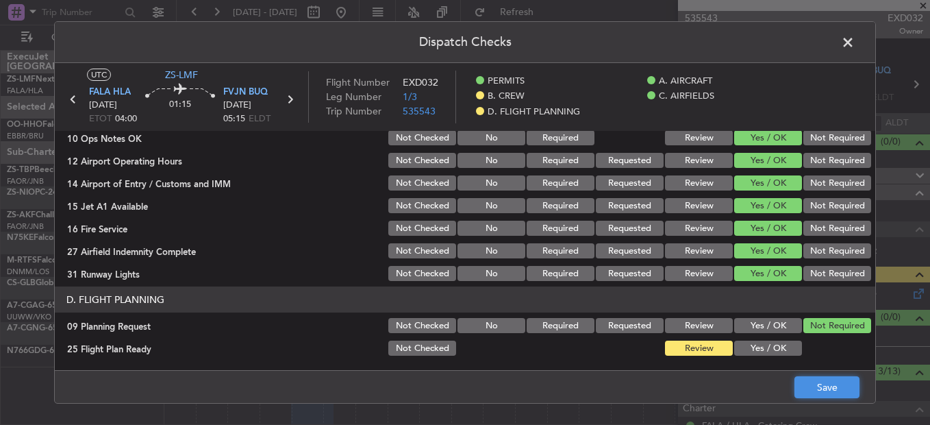
click at [803, 385] on button "Save" at bounding box center [826, 387] width 65 height 22
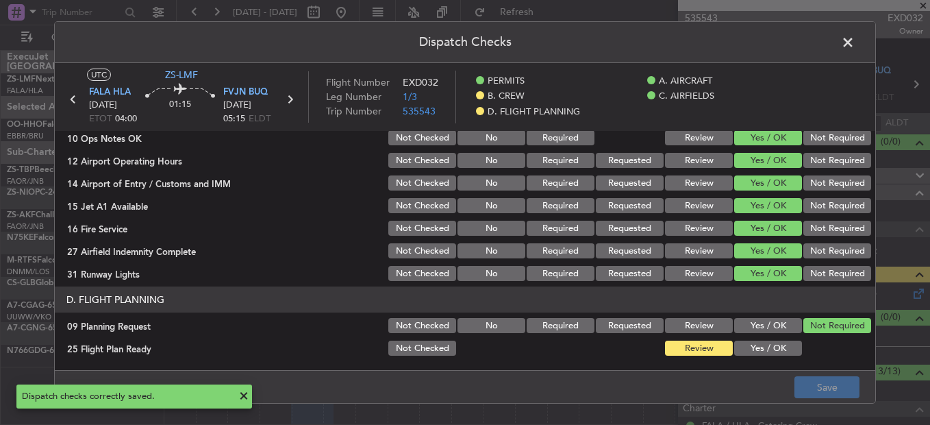
drag, startPoint x: 855, startPoint y: 41, endPoint x: 840, endPoint y: 50, distance: 18.1
click at [855, 42] on span at bounding box center [855, 45] width 0 height 27
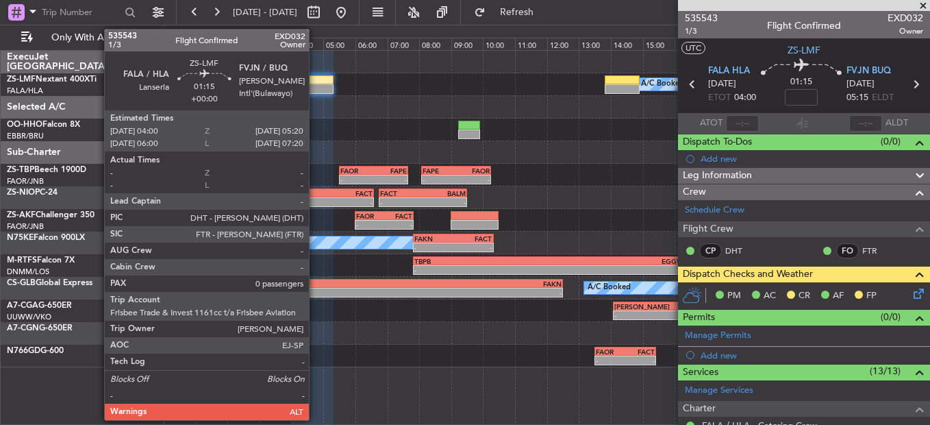
click at [321, 77] on div at bounding box center [312, 80] width 43 height 10
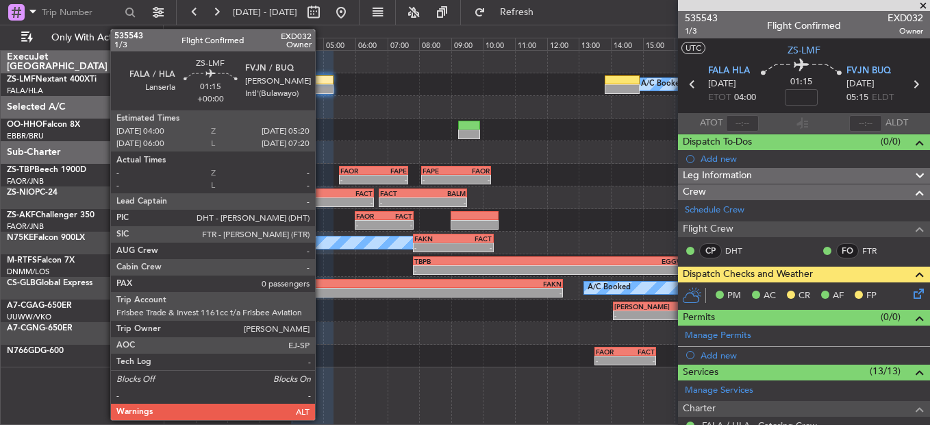
click at [321, 80] on div at bounding box center [312, 80] width 43 height 10
click at [323, 90] on div at bounding box center [312, 89] width 43 height 10
click at [323, 92] on div at bounding box center [312, 89] width 43 height 10
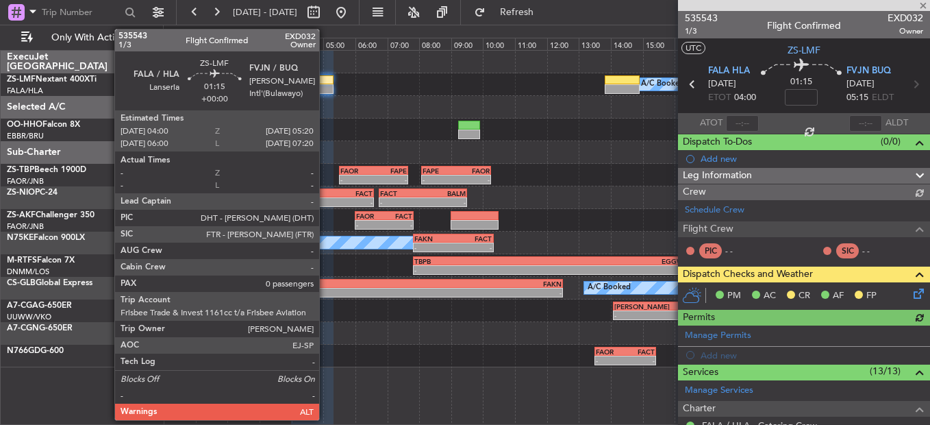
click at [325, 90] on div at bounding box center [312, 89] width 43 height 10
click at [326, 88] on div at bounding box center [312, 89] width 43 height 10
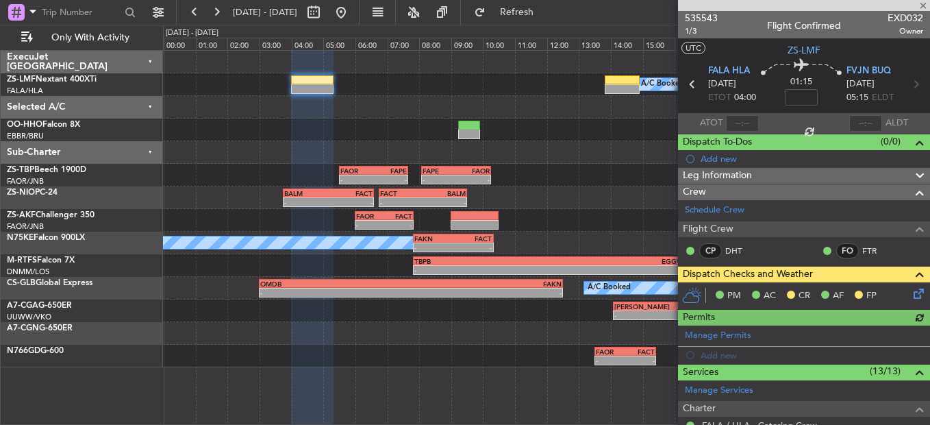
click at [315, 73] on div at bounding box center [546, 62] width 766 height 23
click at [318, 77] on div "A/C Booked" at bounding box center [546, 84] width 766 height 23
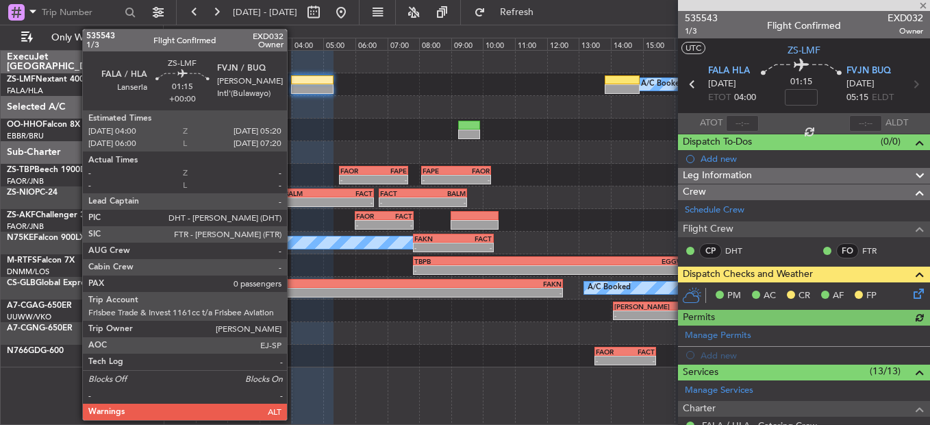
click at [300, 87] on div at bounding box center [312, 89] width 43 height 10
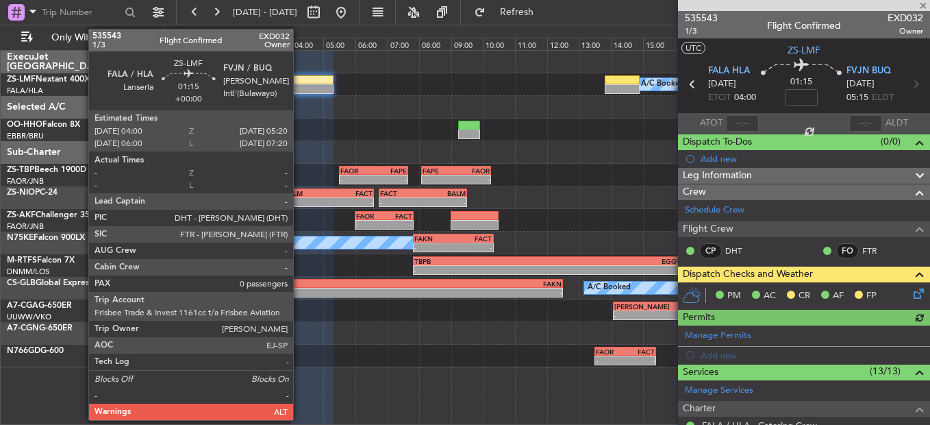
click at [299, 86] on div at bounding box center [312, 89] width 43 height 10
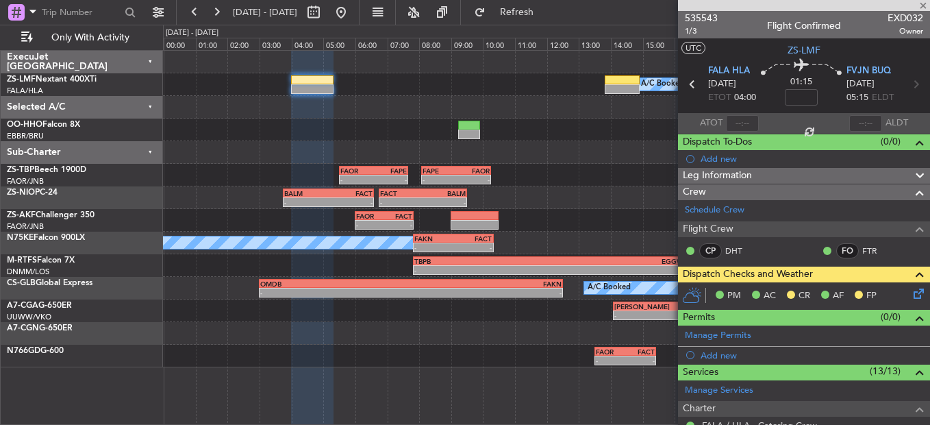
click at [312, 88] on div at bounding box center [312, 89] width 43 height 10
click at [314, 88] on div at bounding box center [312, 89] width 43 height 10
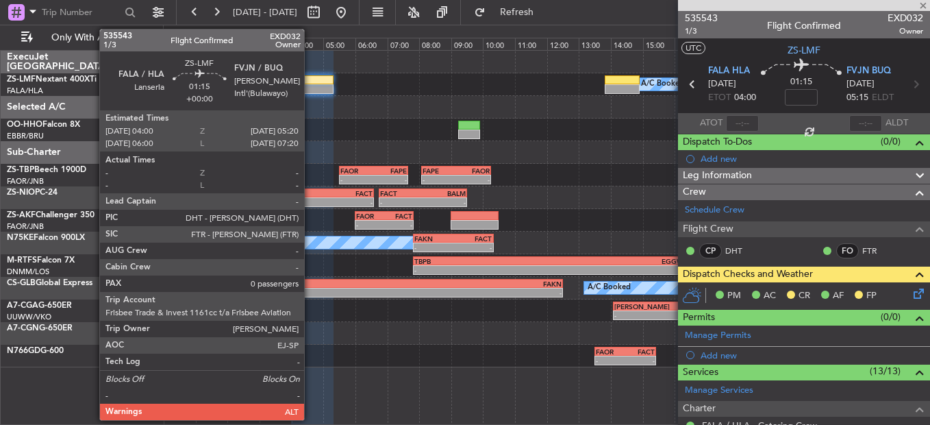
click at [310, 84] on div at bounding box center [312, 80] width 43 height 10
click at [310, 84] on div at bounding box center [312, 89] width 43 height 10
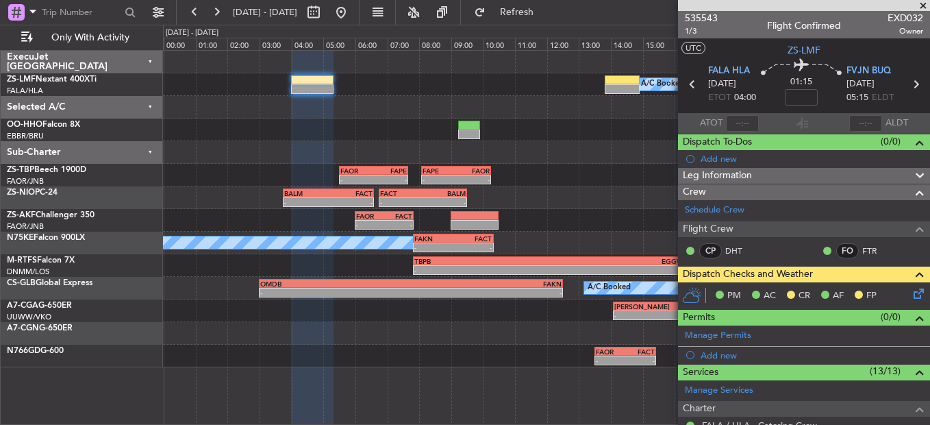
click at [899, 297] on div "PM AC CR AF FP" at bounding box center [810, 296] width 201 height 21
click at [911, 292] on icon at bounding box center [916, 291] width 11 height 11
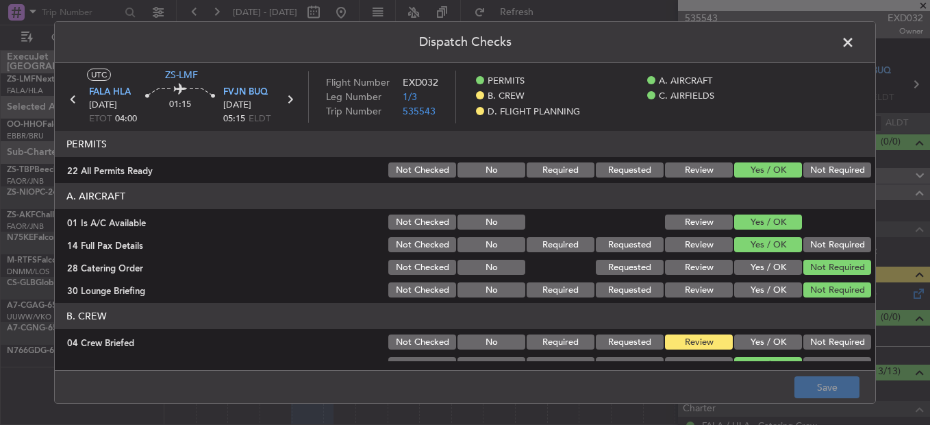
click at [784, 342] on button "Yes / OK" at bounding box center [768, 341] width 68 height 15
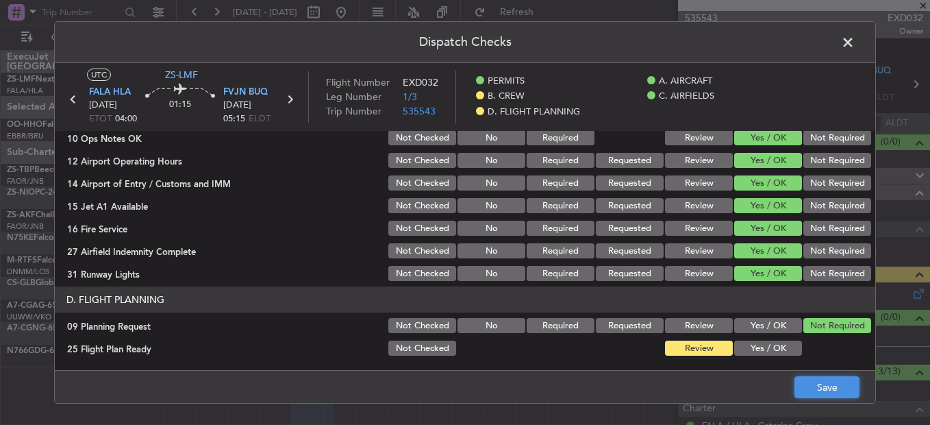
click at [836, 392] on button "Save" at bounding box center [826, 387] width 65 height 22
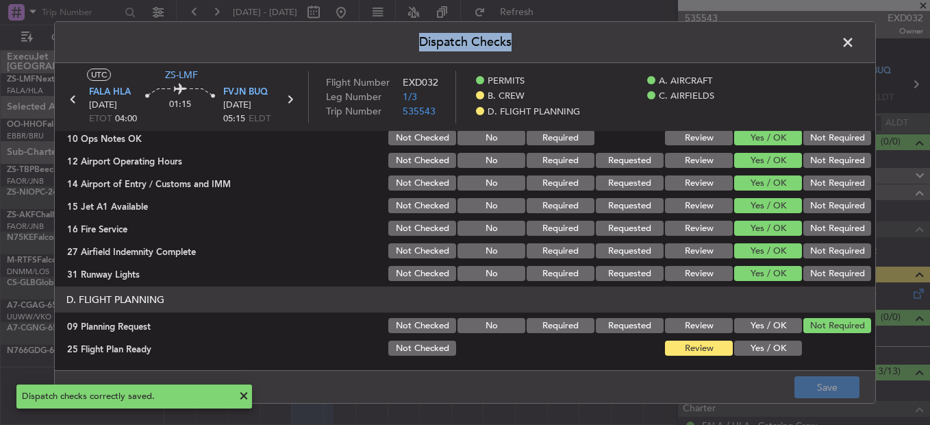
click at [852, 53] on div "Dispatch Checks UTC ZS-LMF FALA HLA [DATE] ETOT 04:00 01:15 FVJN BUQ [DATE] 05:…" at bounding box center [465, 212] width 822 height 382
click at [855, 47] on span at bounding box center [855, 45] width 0 height 27
